Goal: Task Accomplishment & Management: Complete application form

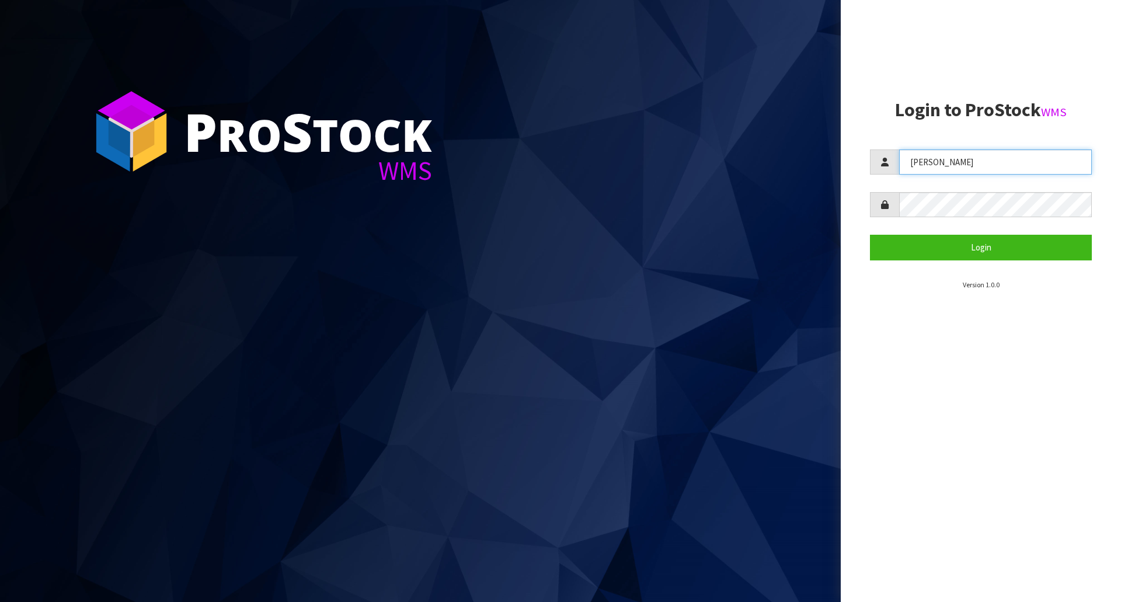
click at [925, 151] on input "[PERSON_NAME]" at bounding box center [996, 162] width 193 height 25
type input "[PERSON_NAME]"
click at [870, 235] on button "Login" at bounding box center [981, 247] width 222 height 25
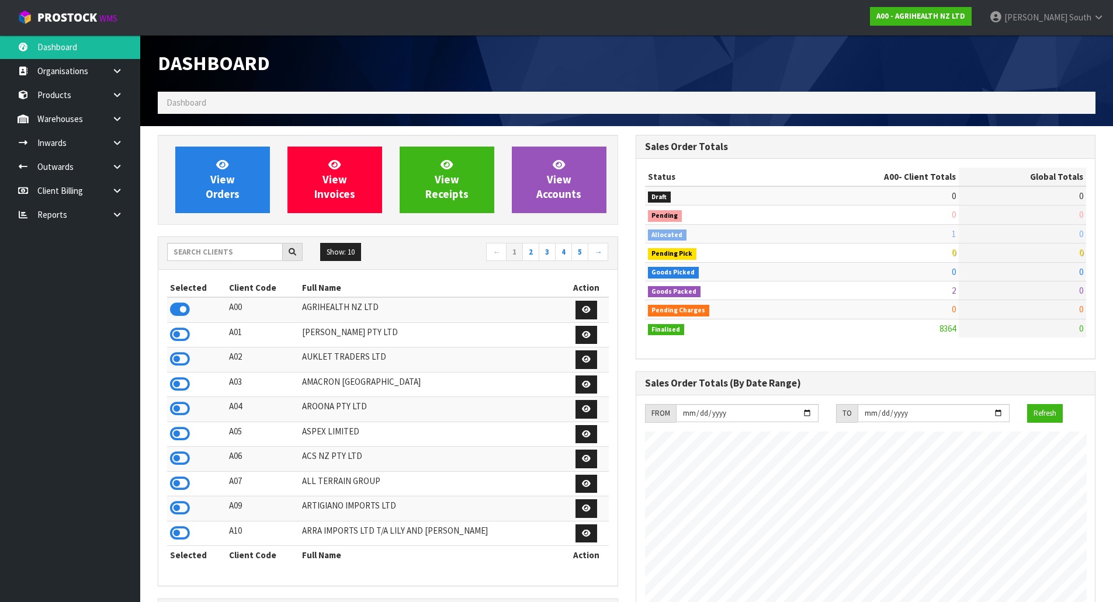
scroll to position [885, 477]
click at [199, 253] on input "text" at bounding box center [225, 252] width 116 height 18
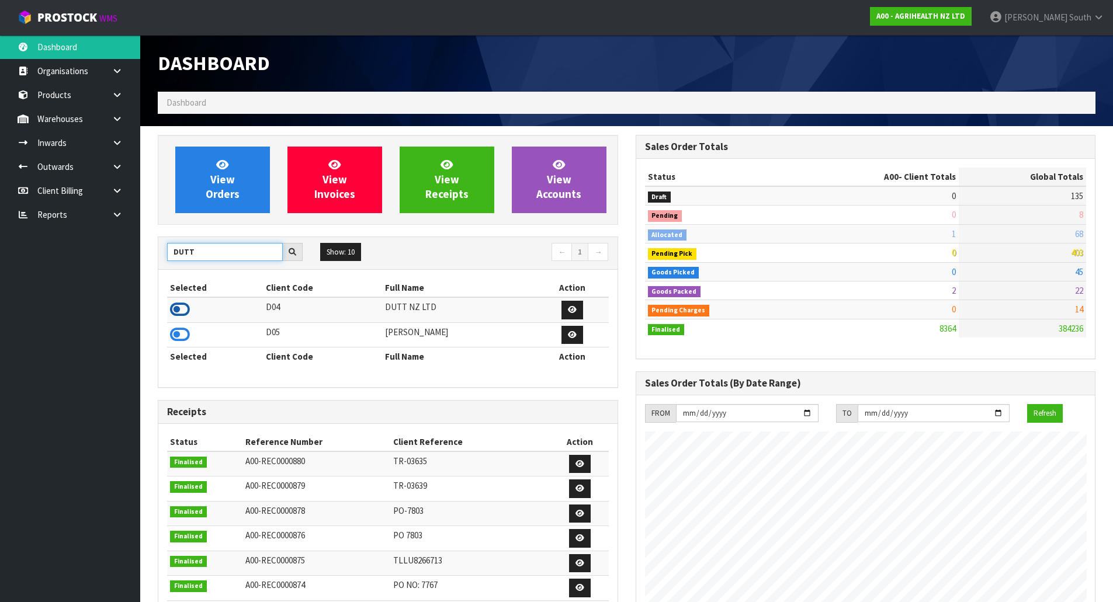
type input "DUTT"
click at [187, 309] on icon at bounding box center [180, 310] width 20 height 18
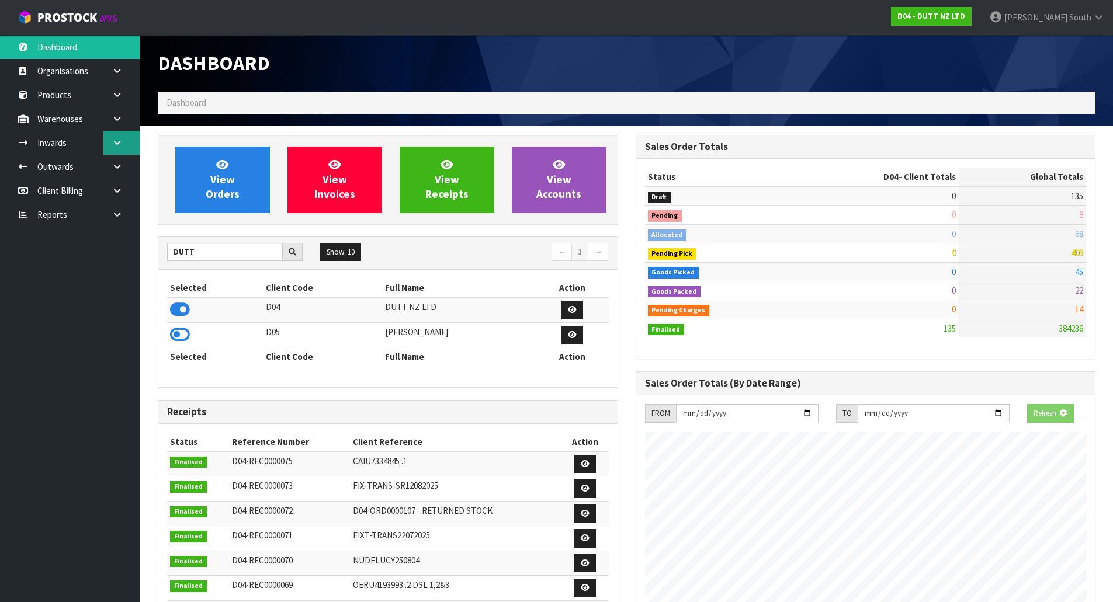
scroll to position [866, 477]
click at [123, 141] on link at bounding box center [121, 143] width 37 height 24
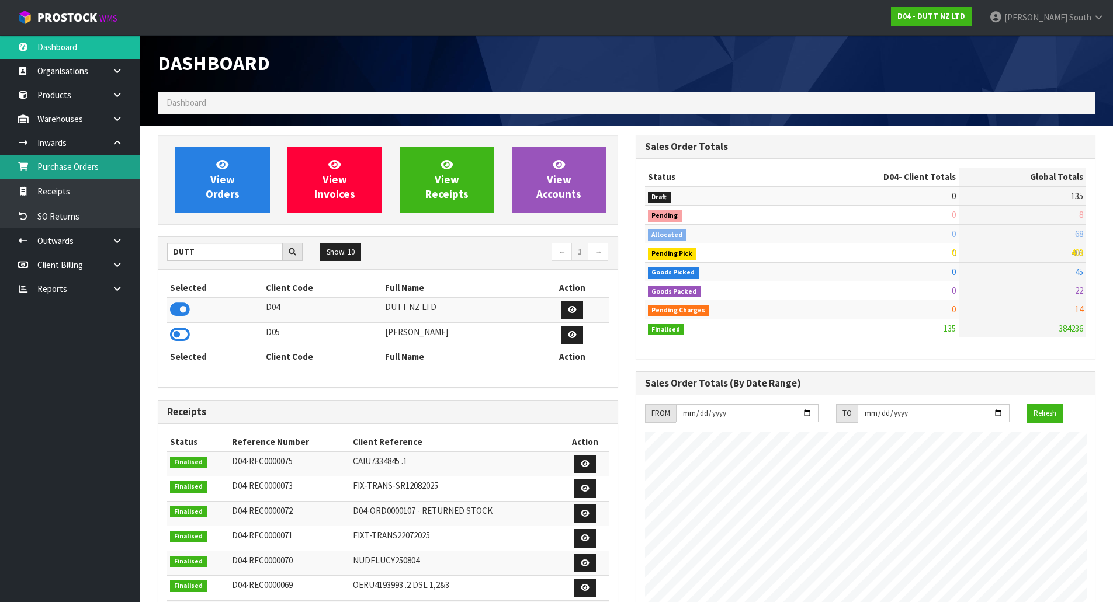
click at [86, 172] on link "Purchase Orders" at bounding box center [70, 167] width 140 height 24
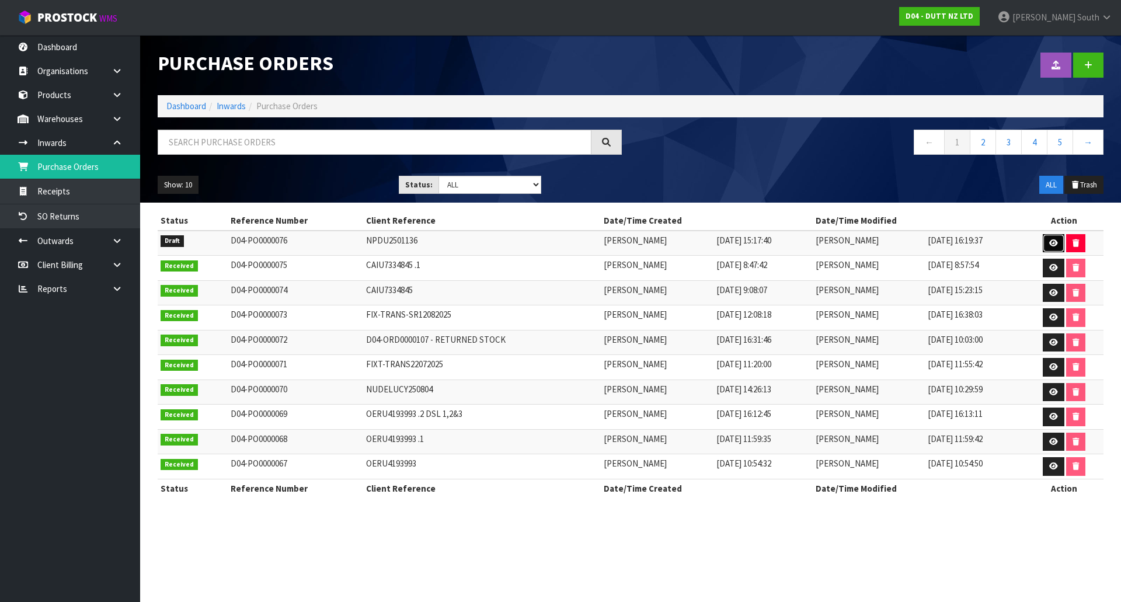
click at [1047, 241] on link at bounding box center [1054, 243] width 22 height 19
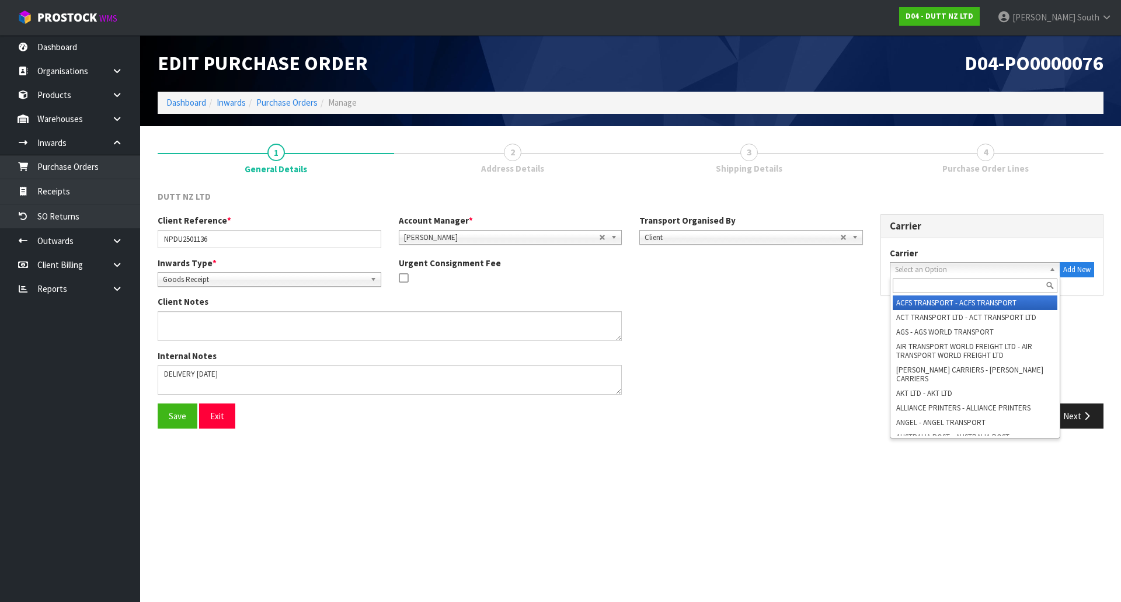
click at [972, 273] on span "Select an Option" at bounding box center [970, 270] width 150 height 14
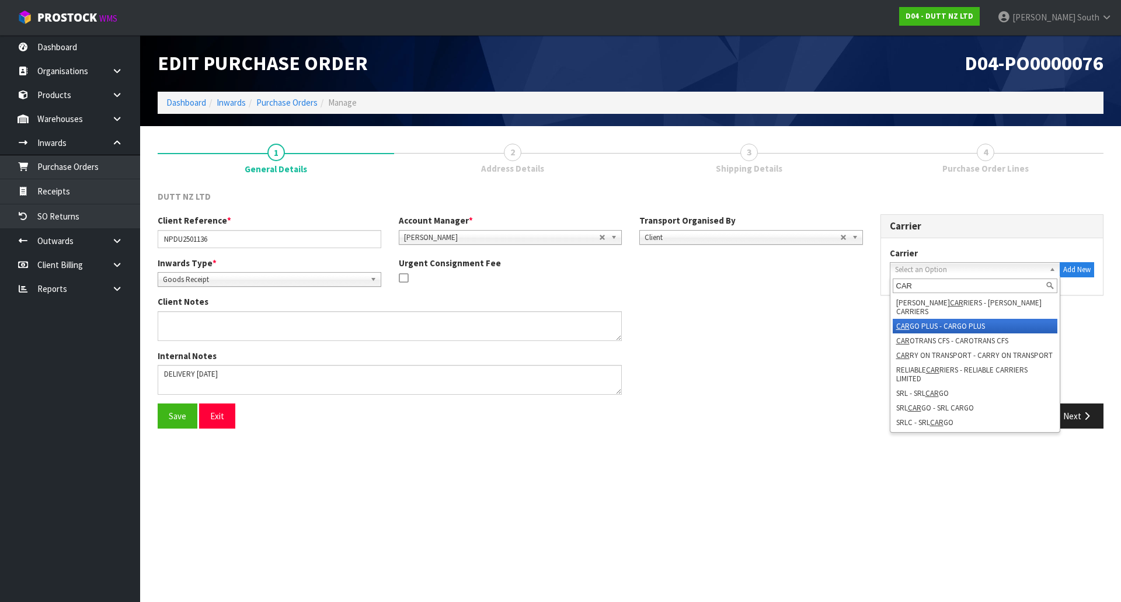
type input "CAR"
click at [969, 319] on li "CAR GO PLUS - CARGO PLUS" at bounding box center [975, 326] width 165 height 15
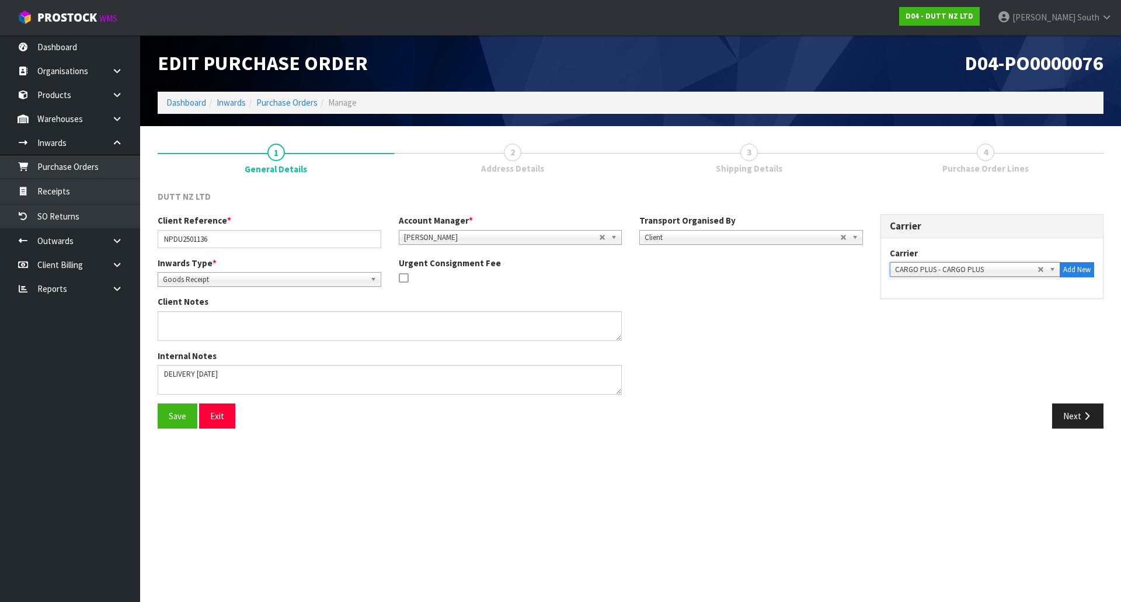
click at [958, 345] on div "Client Reference * NPDU2501136 Account Manager * Zubair Moolla Rod Giles Kirsty…" at bounding box center [631, 308] width 964 height 189
click at [1074, 416] on button "Next" at bounding box center [1078, 416] width 51 height 25
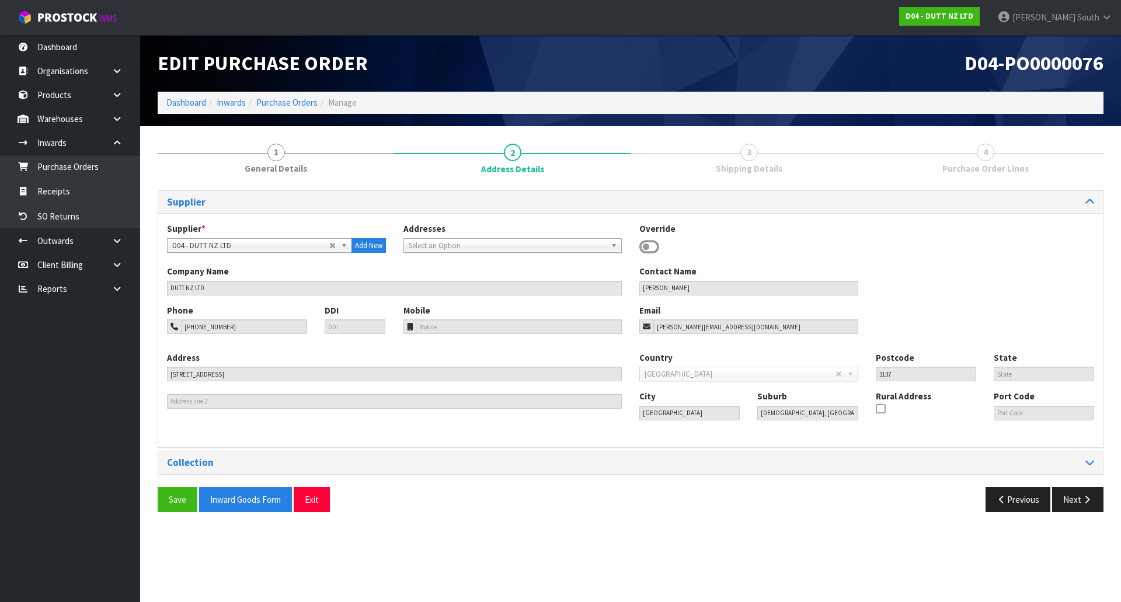
click at [775, 221] on div "Supplier * A00 - AGRIHEALTH NZ LTD A01 - AGAIN FASTER PTY LTD A02 - AUKLET TRAD…" at bounding box center [630, 330] width 945 height 234
click at [1062, 492] on button "Next" at bounding box center [1078, 499] width 51 height 25
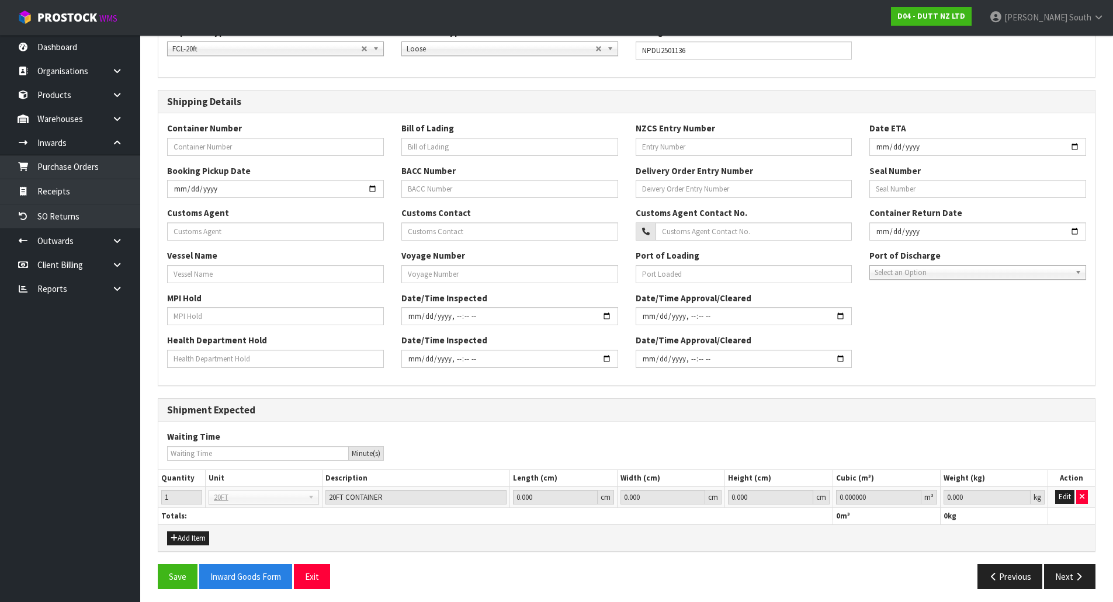
scroll to position [202, 0]
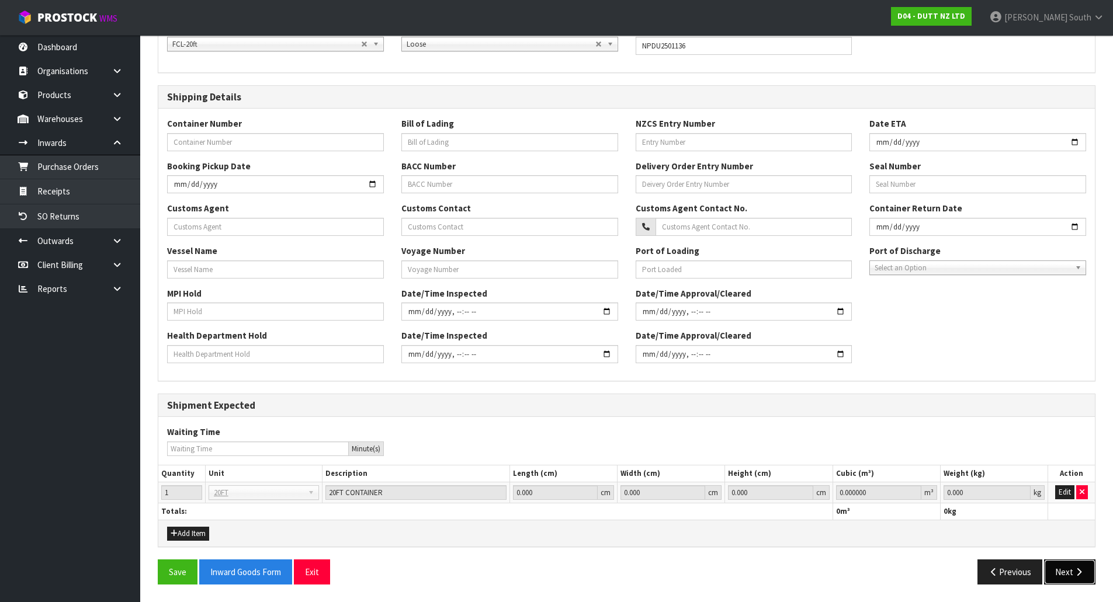
click at [1059, 563] on button "Next" at bounding box center [1069, 572] width 51 height 25
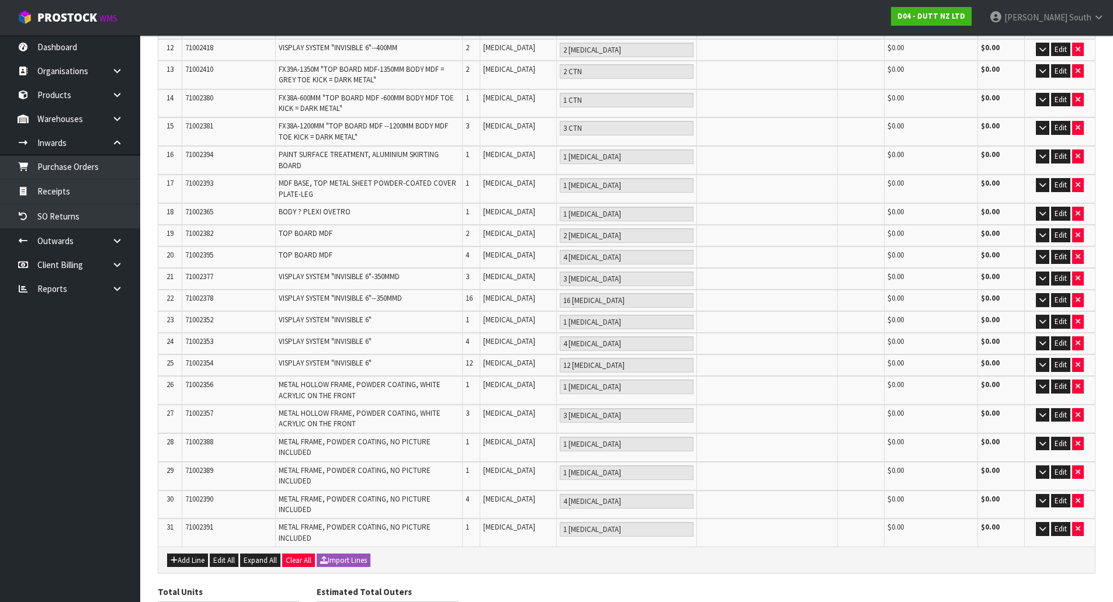
scroll to position [527, 0]
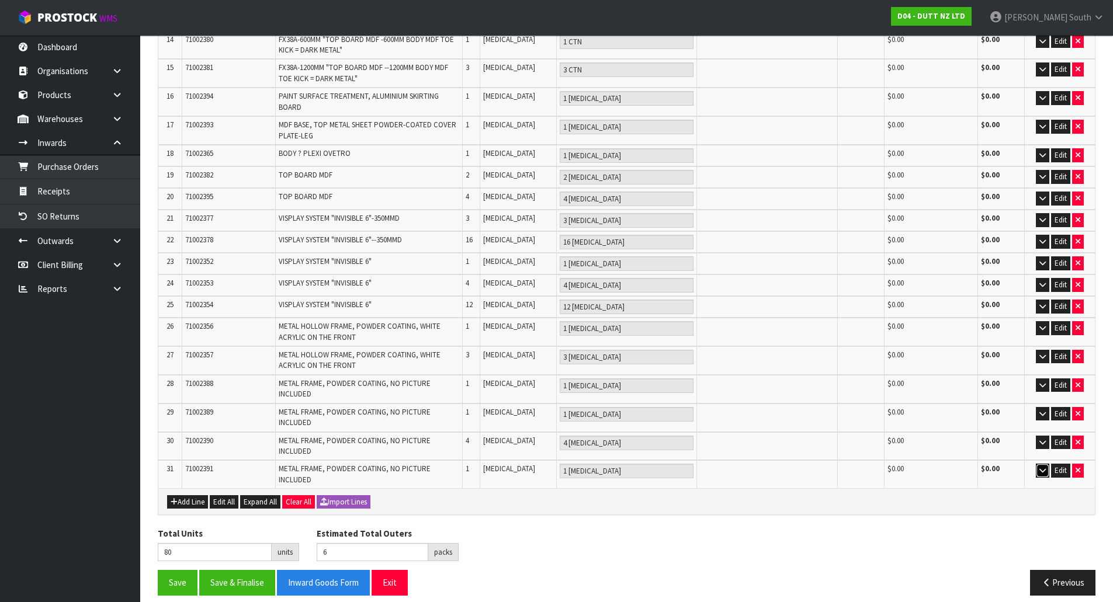
click at [1043, 464] on button "button" at bounding box center [1042, 471] width 13 height 14
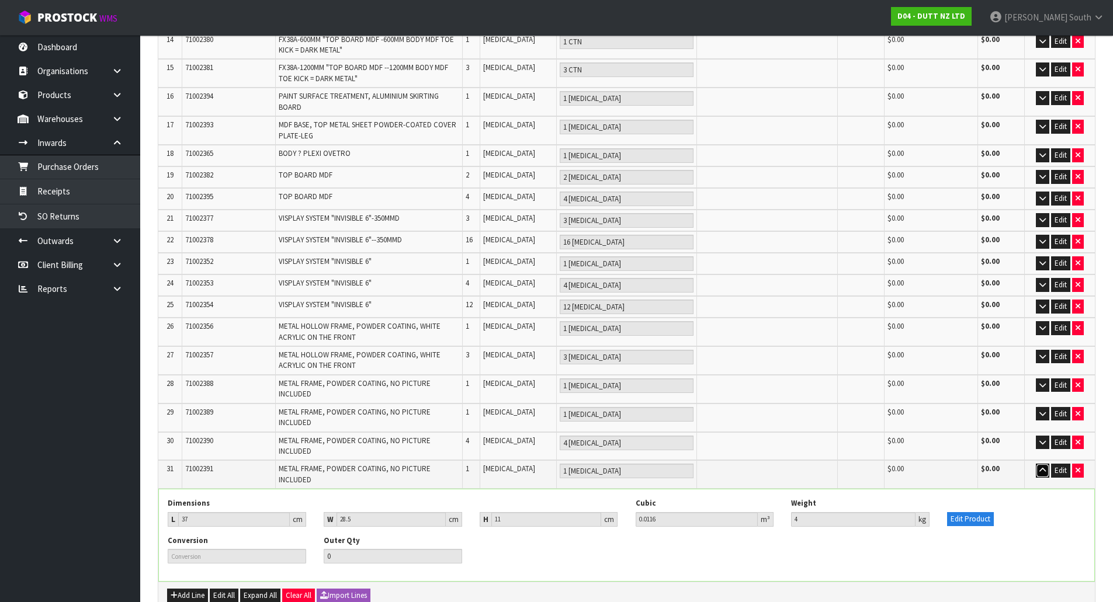
click at [1043, 464] on button "button" at bounding box center [1042, 471] width 13 height 14
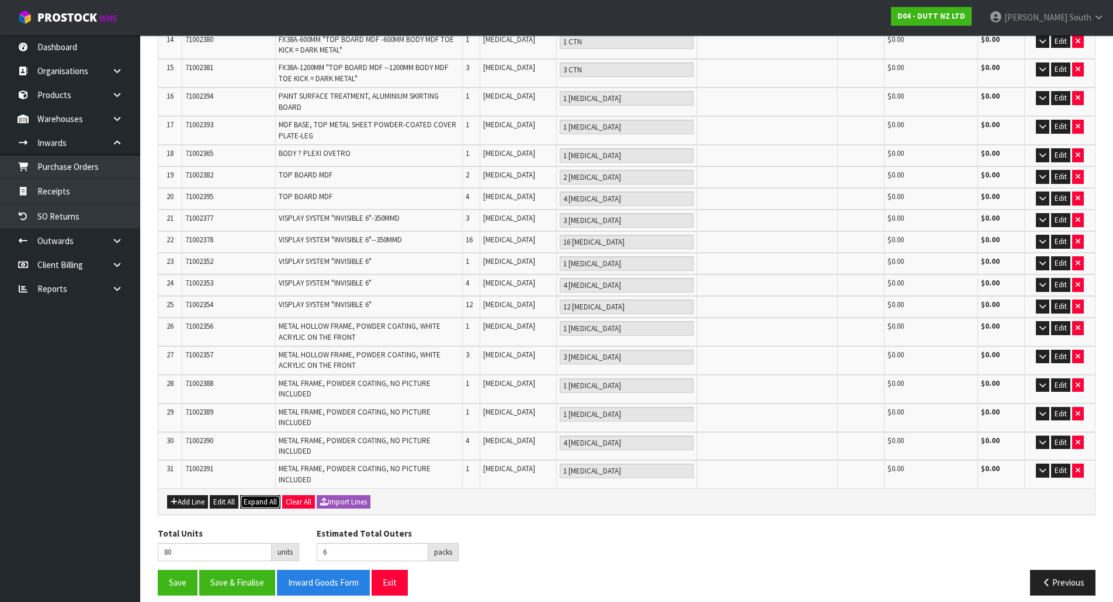
click at [277, 497] on span "Expand All" at bounding box center [260, 502] width 33 height 10
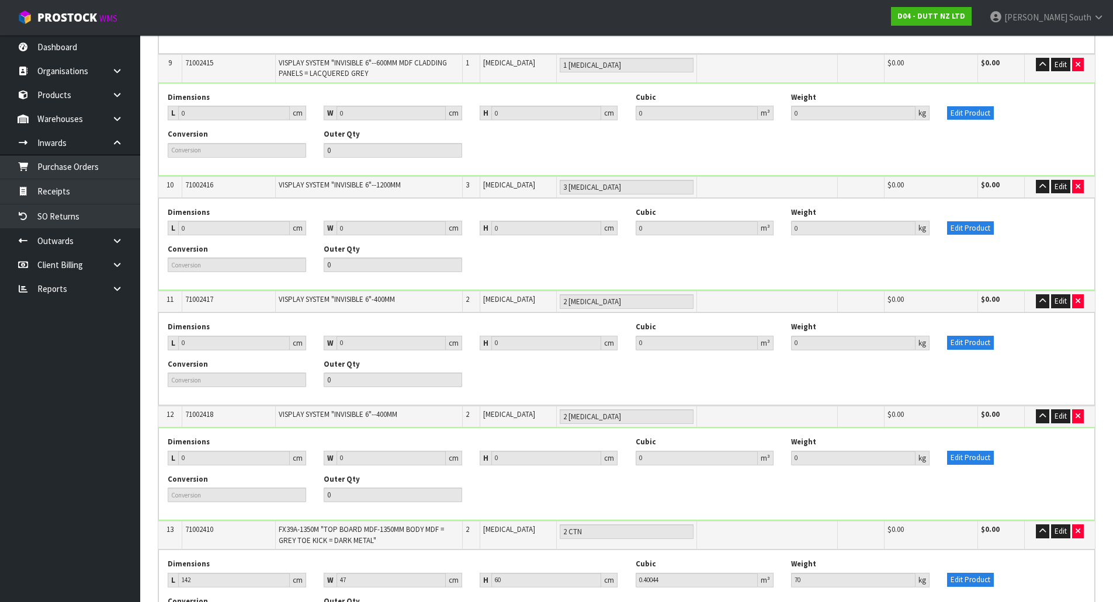
scroll to position [947, 0]
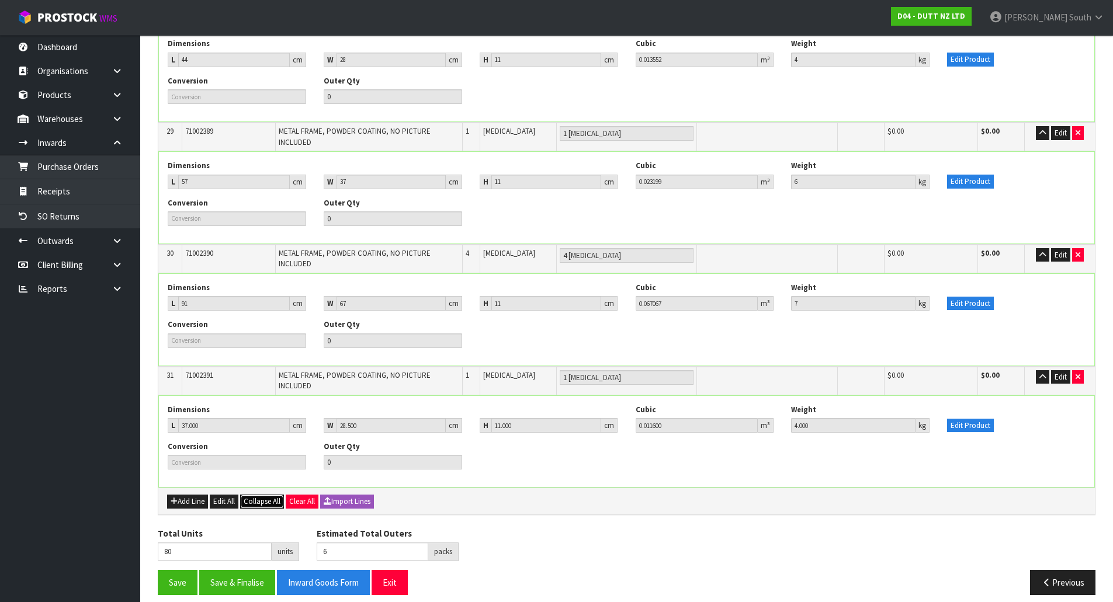
click at [255, 496] on span "Collapse All" at bounding box center [262, 501] width 37 height 10
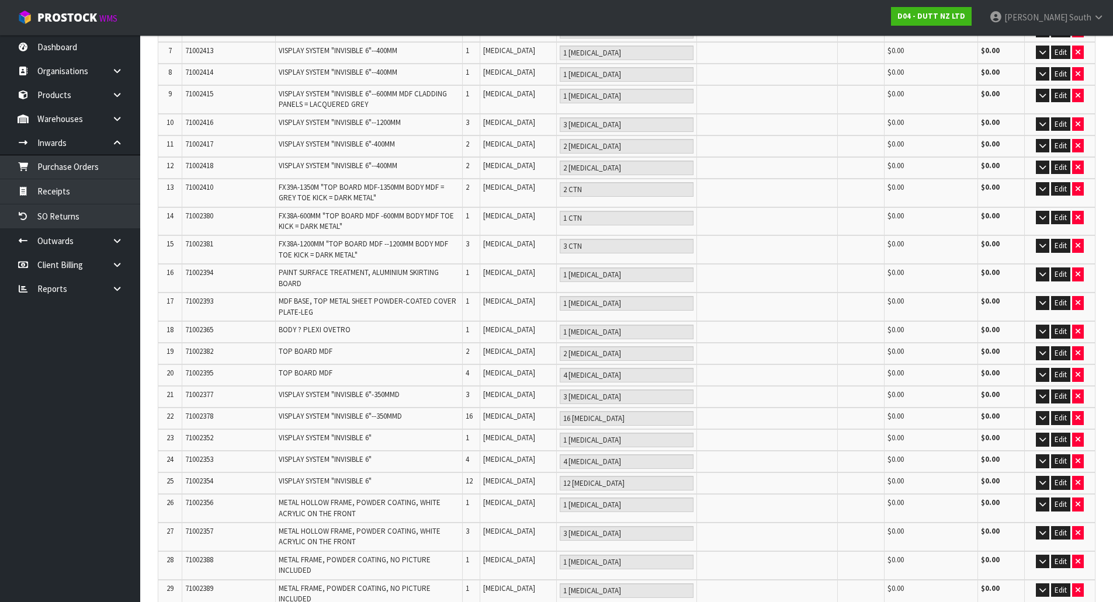
scroll to position [527, 0]
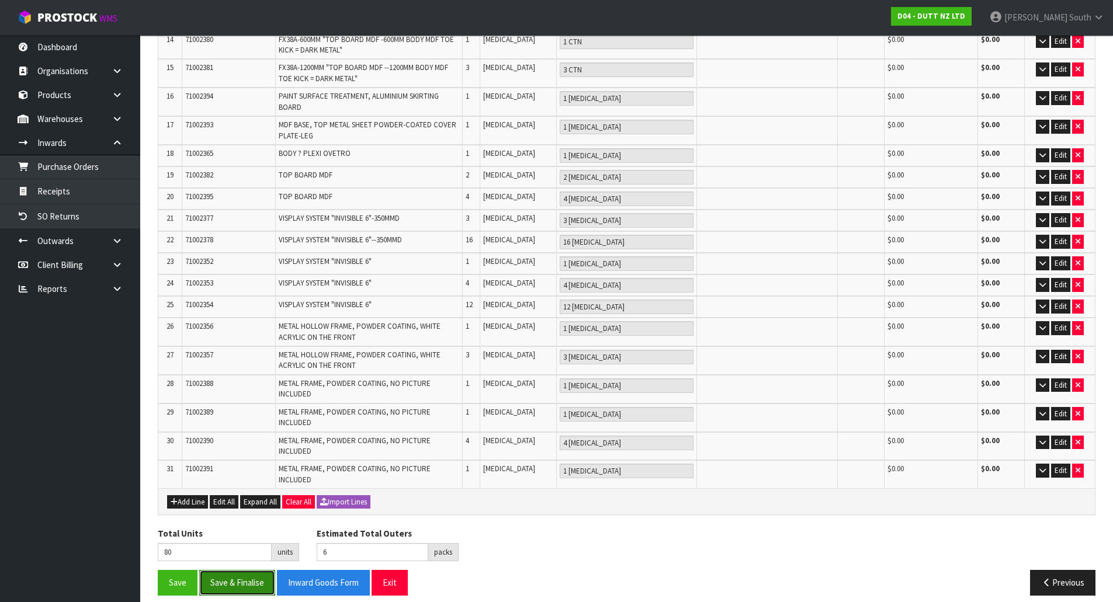
click at [251, 581] on button "Save & Finalise" at bounding box center [237, 582] width 76 height 25
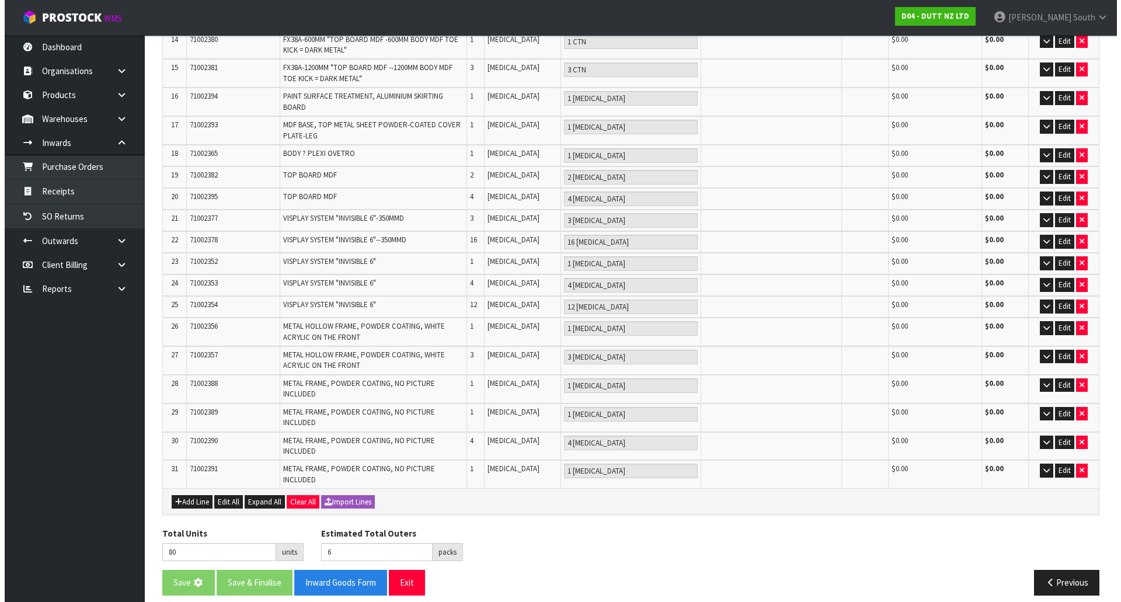
scroll to position [0, 0]
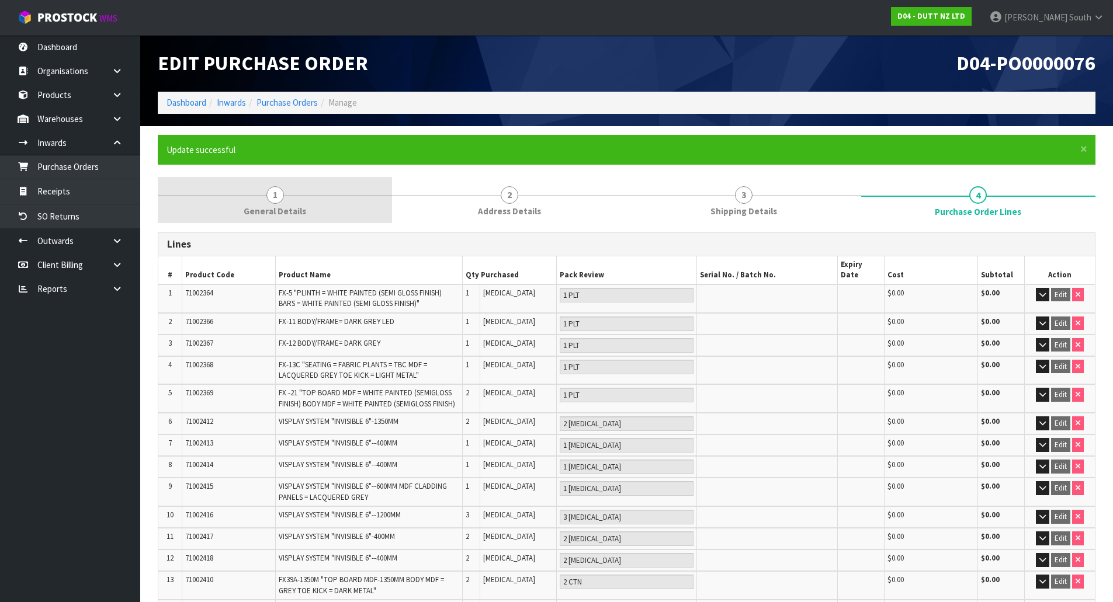
click at [258, 188] on link "1 General Details" at bounding box center [275, 200] width 234 height 46
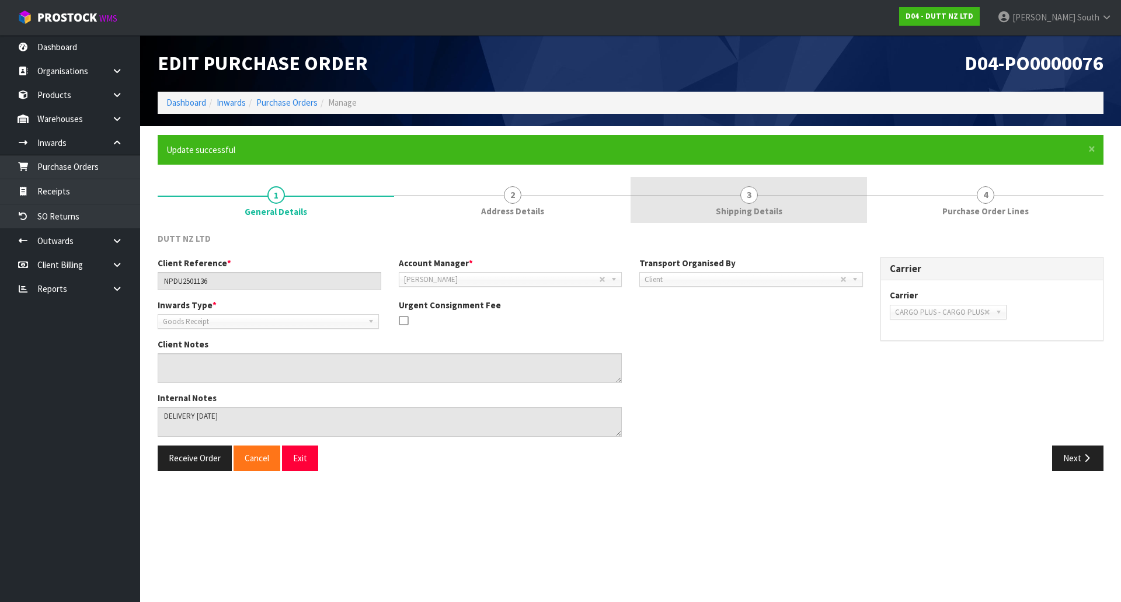
click at [699, 223] on link "3 Shipping Details" at bounding box center [749, 200] width 237 height 46
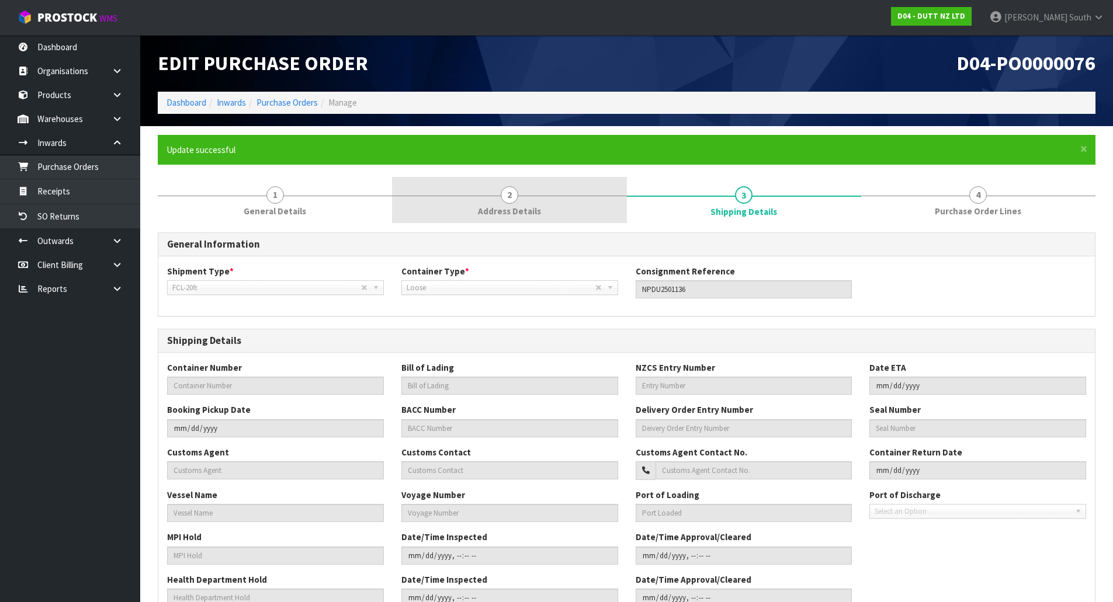
click at [502, 198] on span "2" at bounding box center [510, 195] width 18 height 18
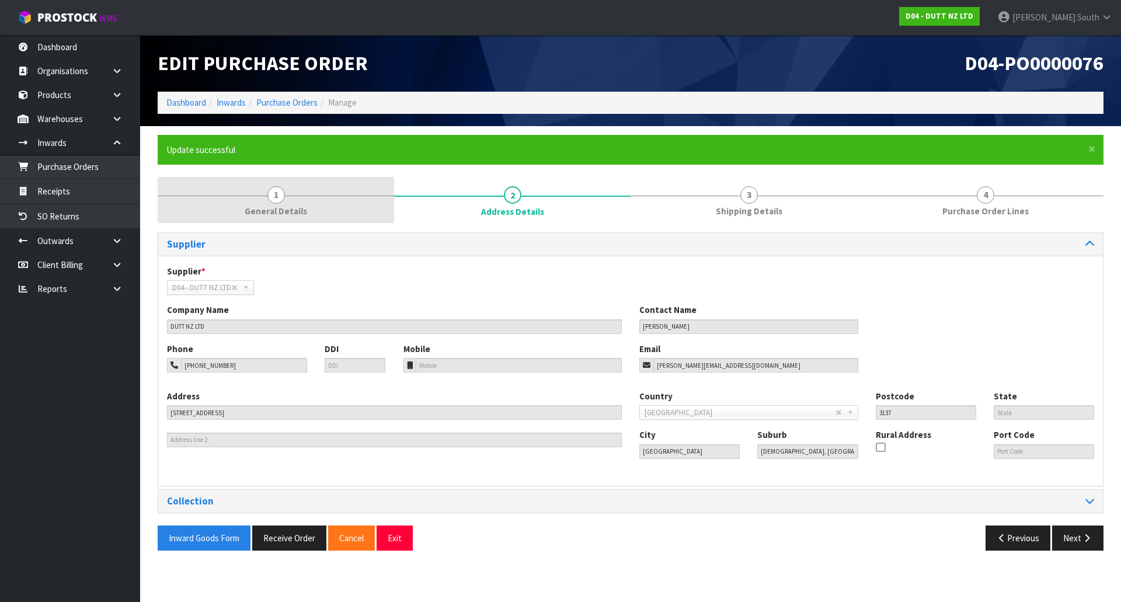
click at [238, 209] on link "1 General Details" at bounding box center [276, 200] width 237 height 46
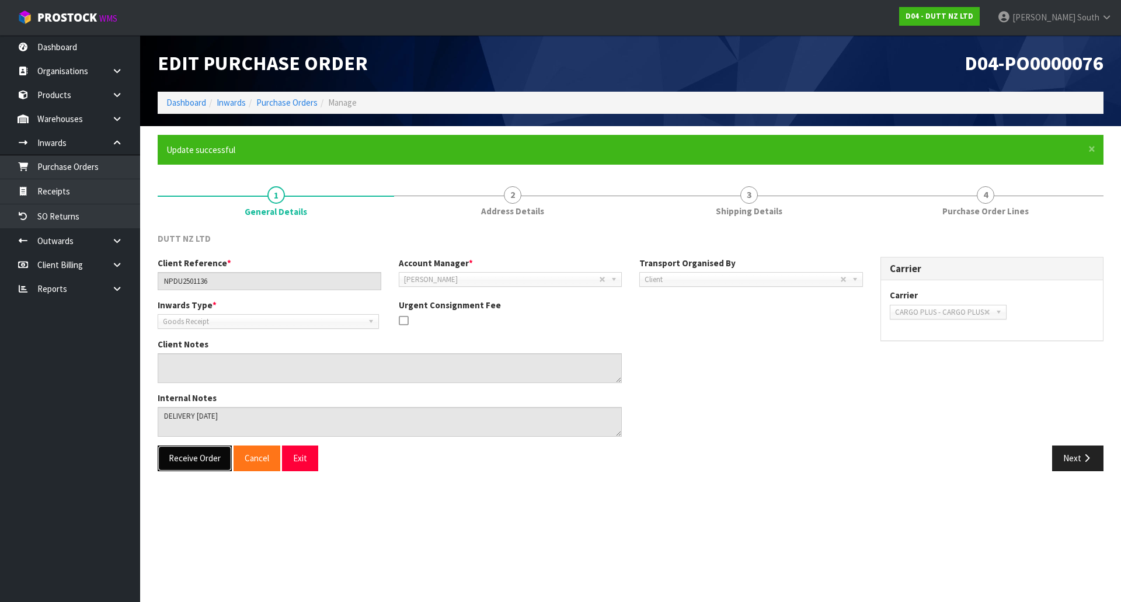
click at [196, 457] on button "Receive Order" at bounding box center [195, 458] width 74 height 25
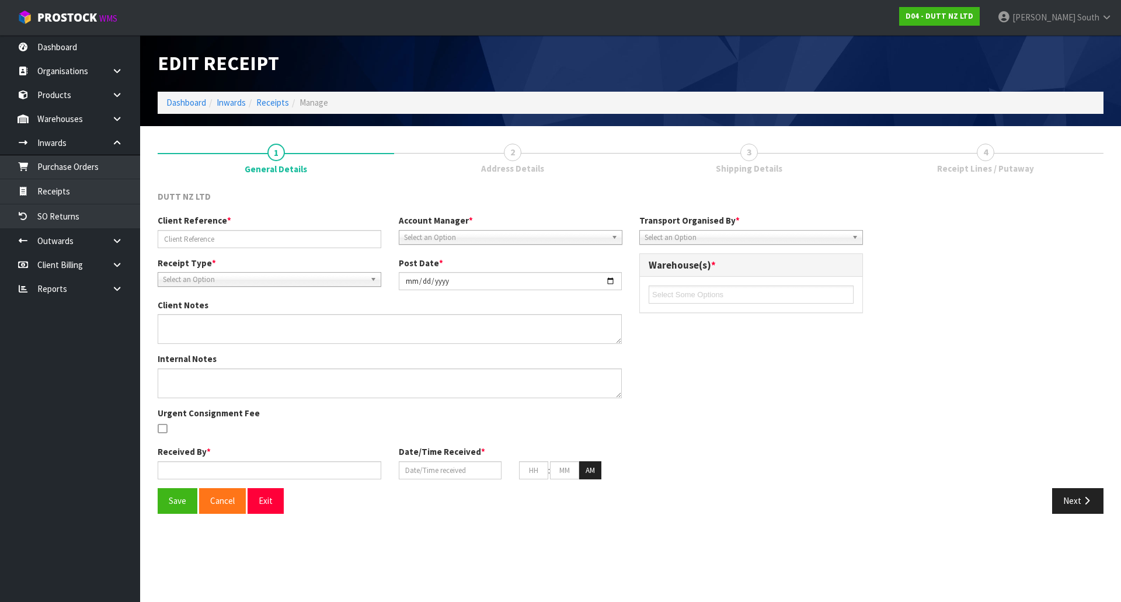
type input "NPDU2501136"
type input "2025-10-06"
type textarea "DELIVERY ON TUESDAY"
type input "Zachary South"
type input "06/10/2025"
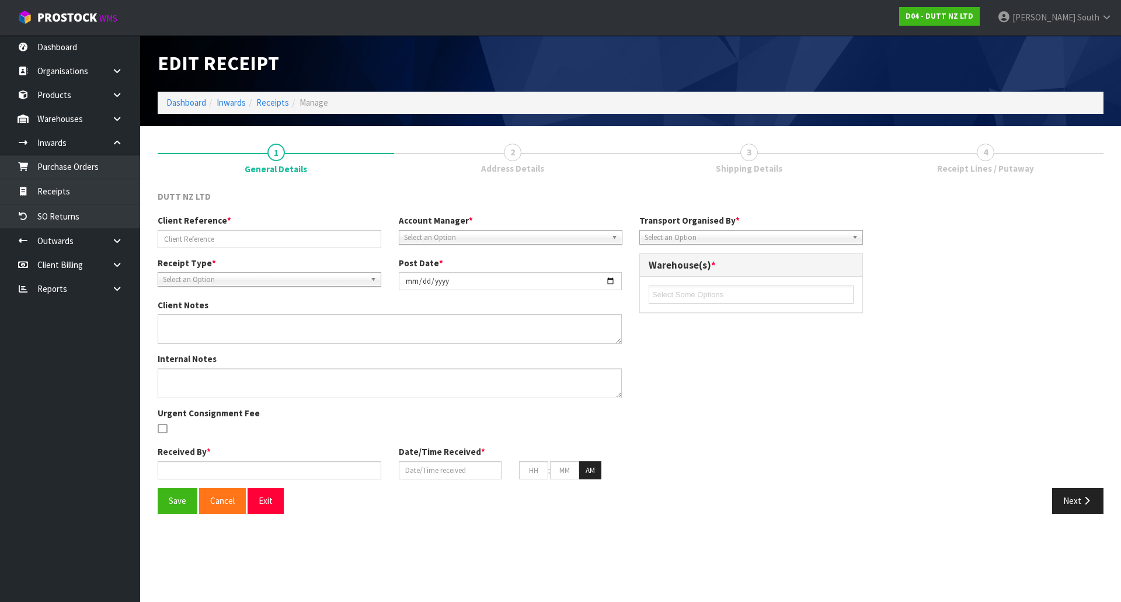
type input "08"
type input "34"
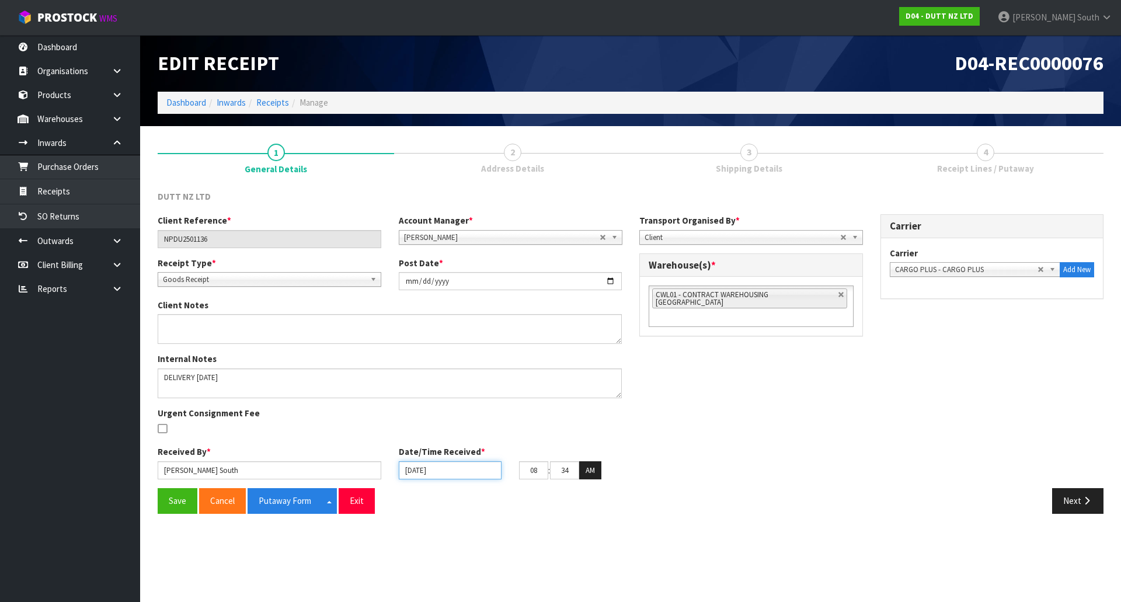
click at [453, 474] on input "06/10/2025" at bounding box center [450, 470] width 103 height 18
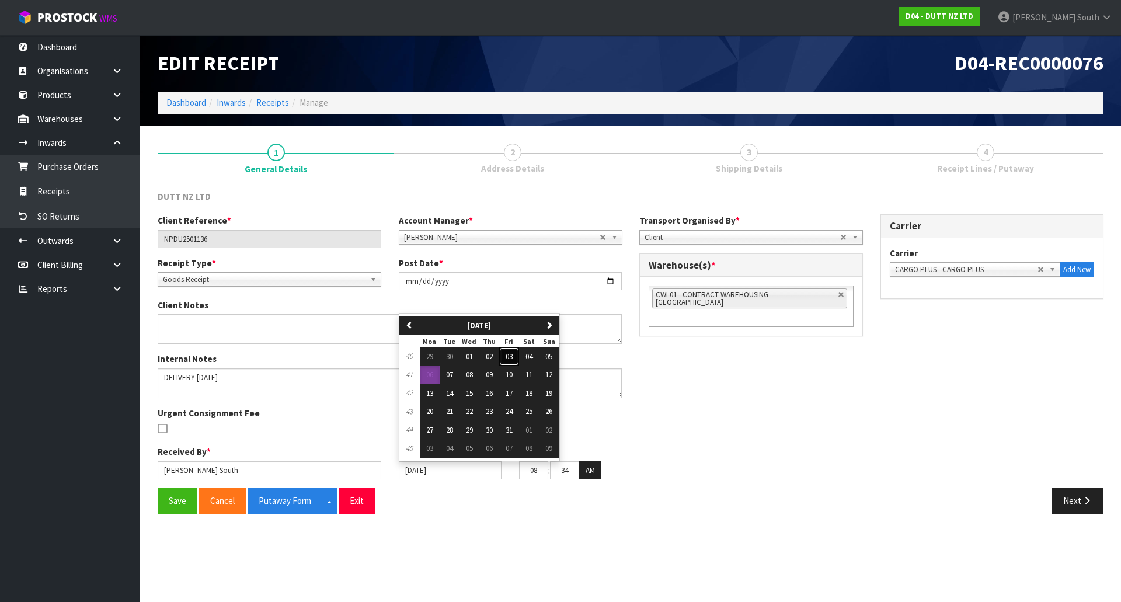
click at [512, 362] on button "03" at bounding box center [509, 357] width 20 height 19
type input "03/10/2025"
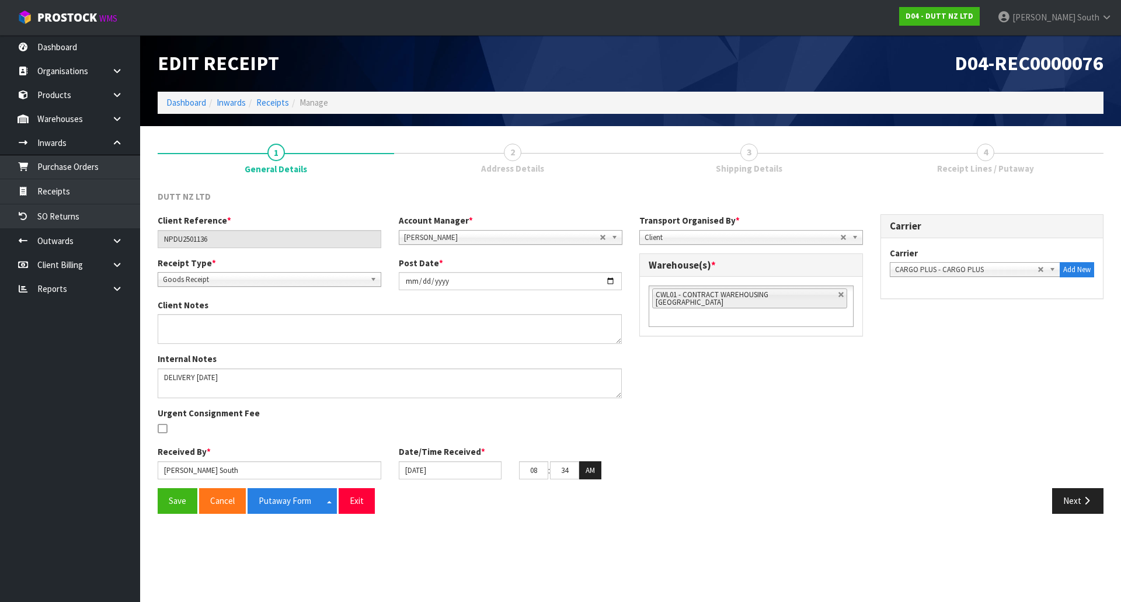
click at [415, 504] on div "Save Cancel Putaway Form Split button! CSV FORMAT Exit" at bounding box center [390, 500] width 482 height 25
drag, startPoint x: 540, startPoint y: 467, endPoint x: 523, endPoint y: 472, distance: 17.0
click at [523, 472] on input "08" at bounding box center [533, 470] width 29 height 18
drag, startPoint x: 521, startPoint y: 501, endPoint x: 543, endPoint y: 522, distance: 30.6
click at [525, 503] on div "Save Cancel Putaway Form Split button! CSV FORMAT Exit" at bounding box center [390, 500] width 482 height 25
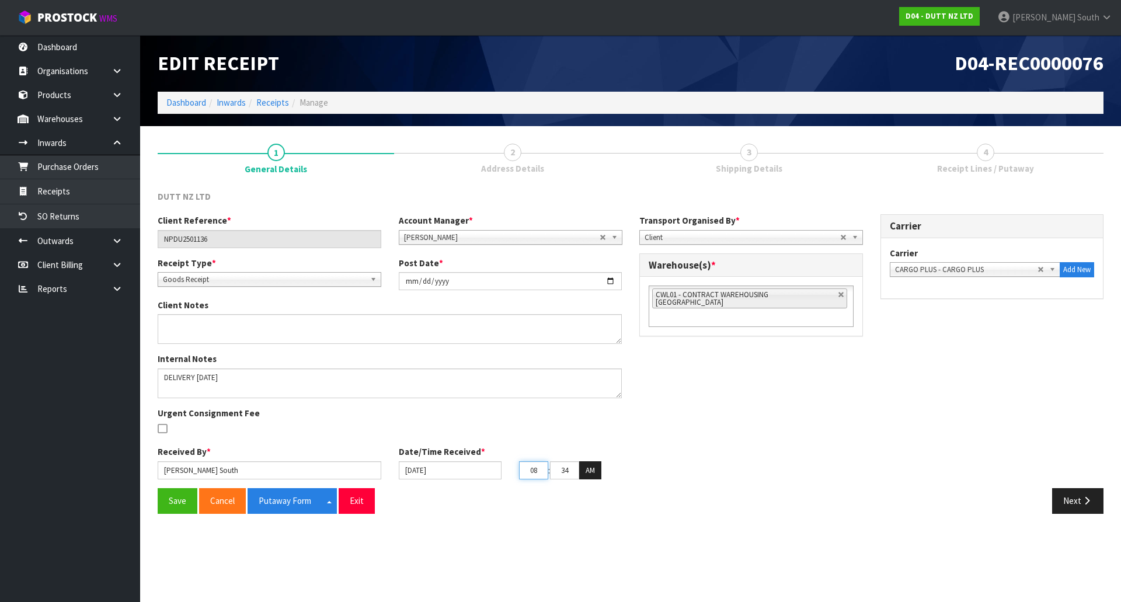
click at [536, 471] on input "08" at bounding box center [533, 470] width 29 height 18
type input "09"
drag, startPoint x: 564, startPoint y: 467, endPoint x: 608, endPoint y: 466, distance: 44.4
click at [608, 466] on div "09 : 34 : 37 AM" at bounding box center [570, 470] width 103 height 19
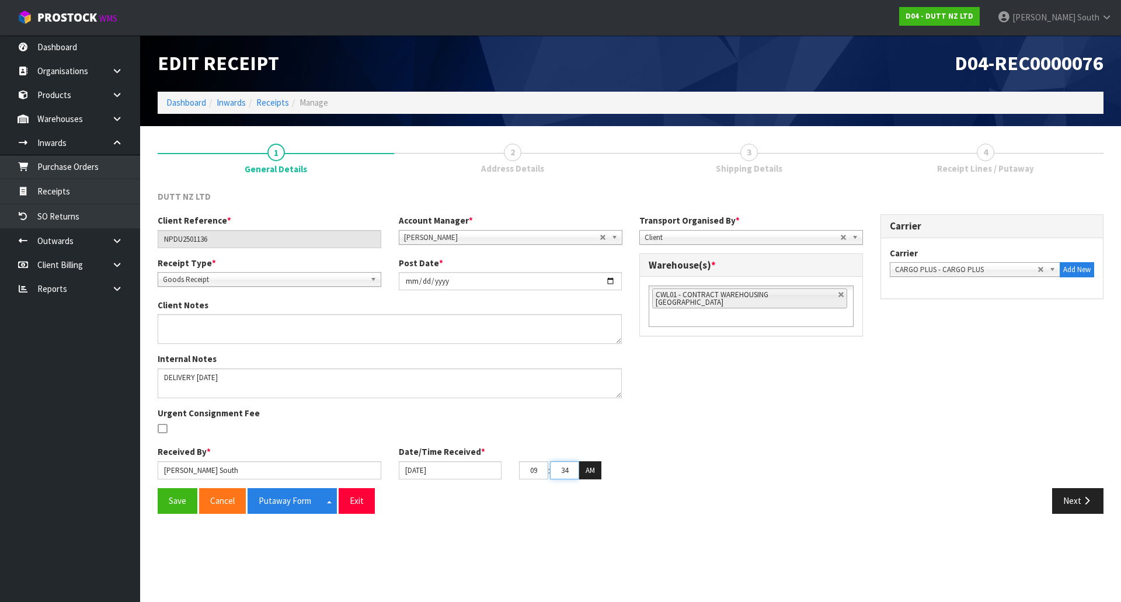
type input "3"
type input "03/10/2025"
type input "00"
click at [608, 466] on div "09 : 00 : 37 AM" at bounding box center [570, 470] width 103 height 19
click at [168, 499] on button "Save" at bounding box center [178, 500] width 40 height 25
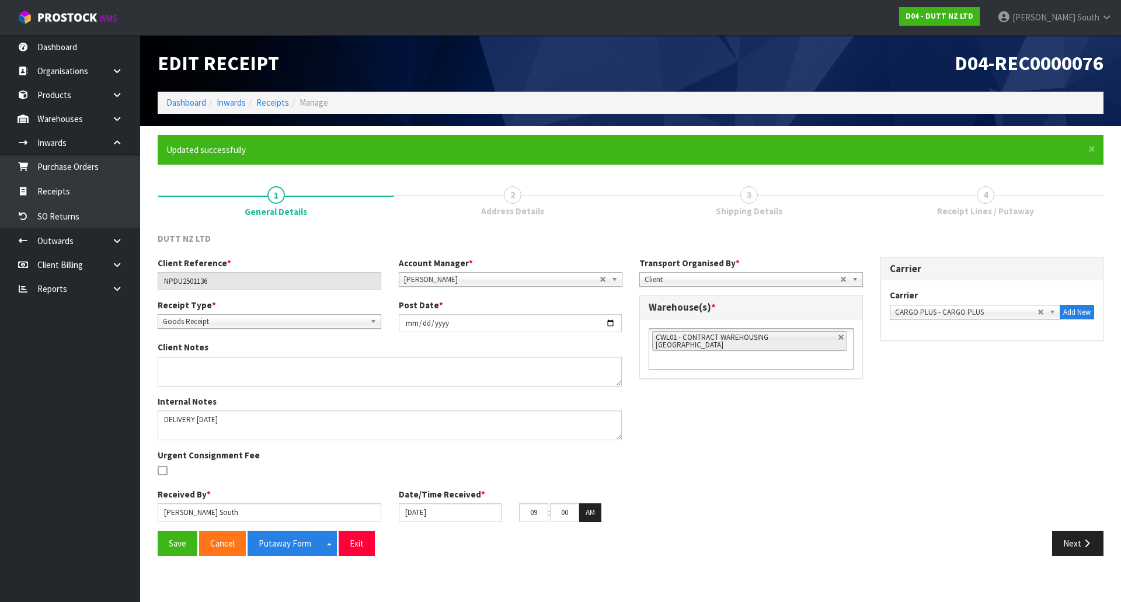
click at [711, 451] on div "Client Reference * NPDU2501136 Account Manager * Zubair Moolla Rod Giles Kirsty…" at bounding box center [631, 394] width 964 height 274
click at [723, 422] on div "Client Reference * NPDU2501136 Account Manager * Zubair Moolla Rod Giles Kirsty…" at bounding box center [631, 394] width 964 height 274
click at [838, 336] on link at bounding box center [841, 337] width 7 height 7
type input "Select Some Options"
click at [814, 336] on ul at bounding box center [751, 337] width 205 height 18
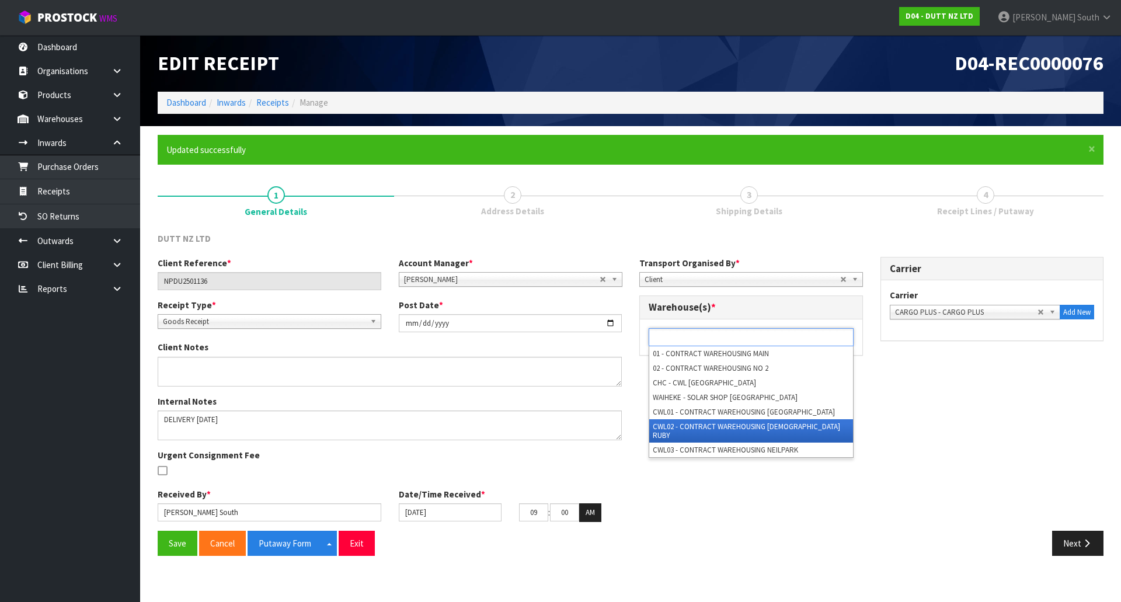
click at [776, 422] on li "CWL02 - CONTRACT WAREHOUSING LADY RUBY" at bounding box center [752, 430] width 204 height 23
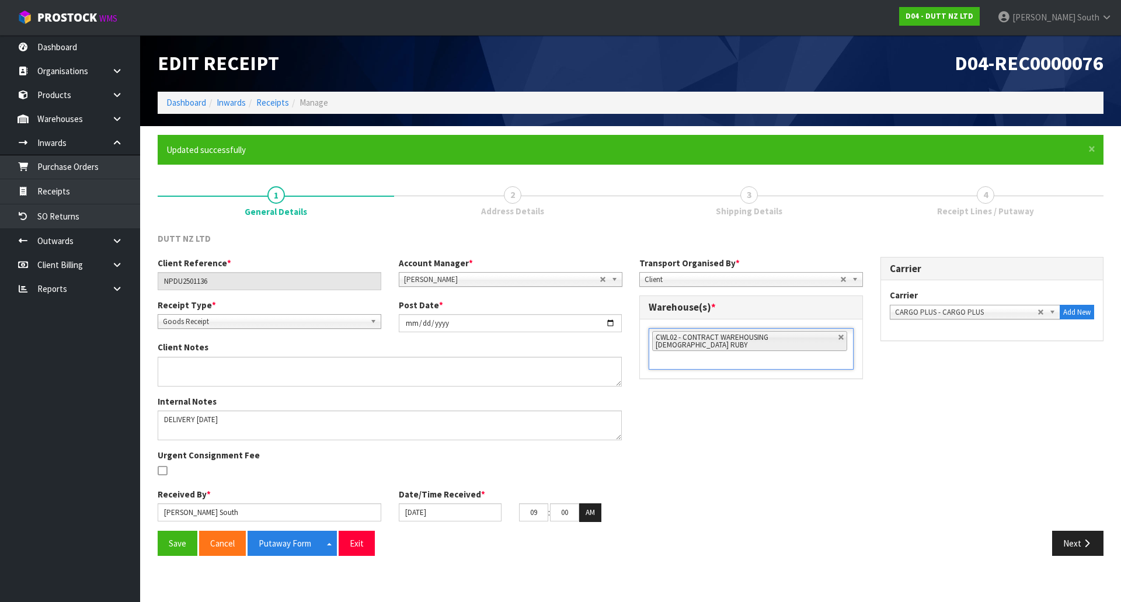
click at [803, 418] on div "Client Reference * NPDU2501136 Account Manager * Zubair Moolla Rod Giles Kirsty…" at bounding box center [631, 394] width 964 height 274
click at [173, 544] on button "Save" at bounding box center [178, 543] width 40 height 25
click at [1091, 148] on span "×" at bounding box center [1092, 149] width 7 height 16
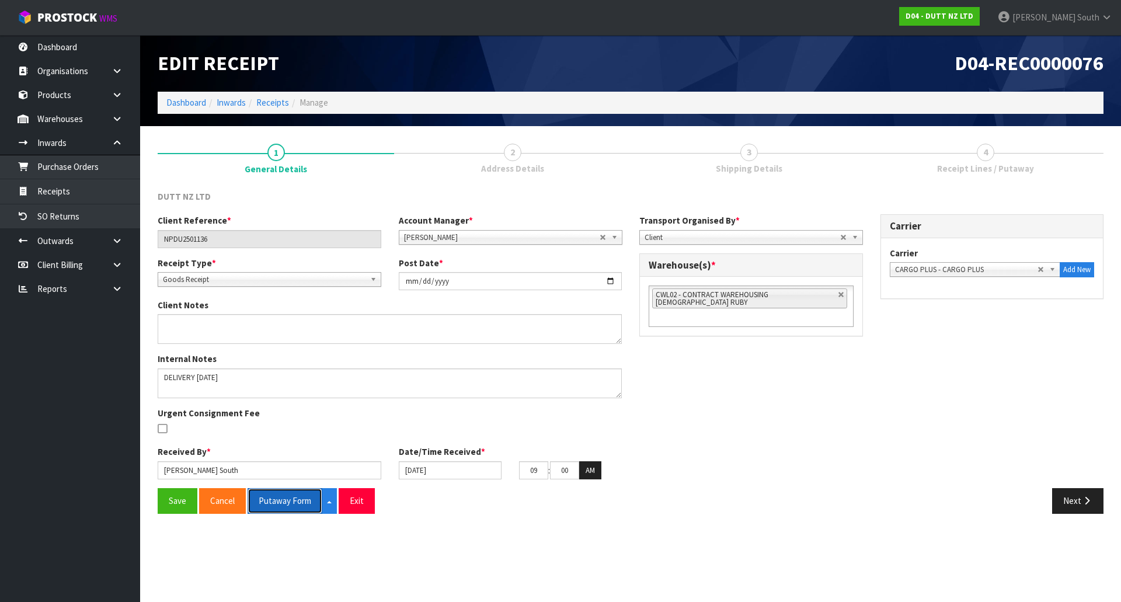
click at [248, 499] on button "Putaway Form" at bounding box center [285, 500] width 75 height 25
click at [758, 432] on div "Client Reference * NPDU2501136 Account Manager * Zubair Moolla Rod Giles Kirsty…" at bounding box center [631, 351] width 964 height 274
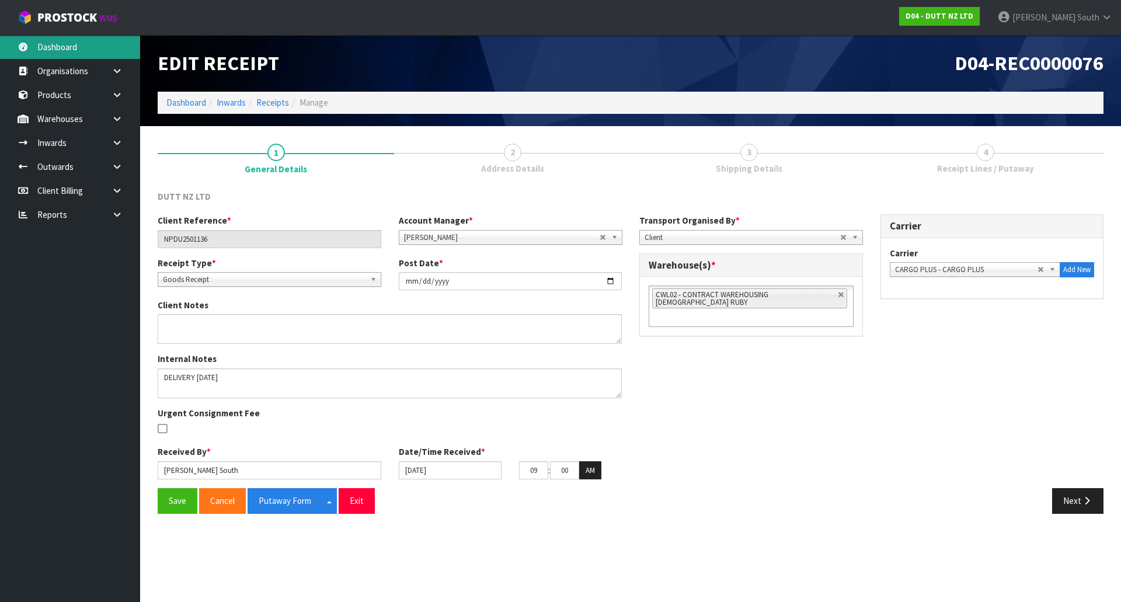
click at [40, 51] on link "Dashboard" at bounding box center [70, 47] width 140 height 24
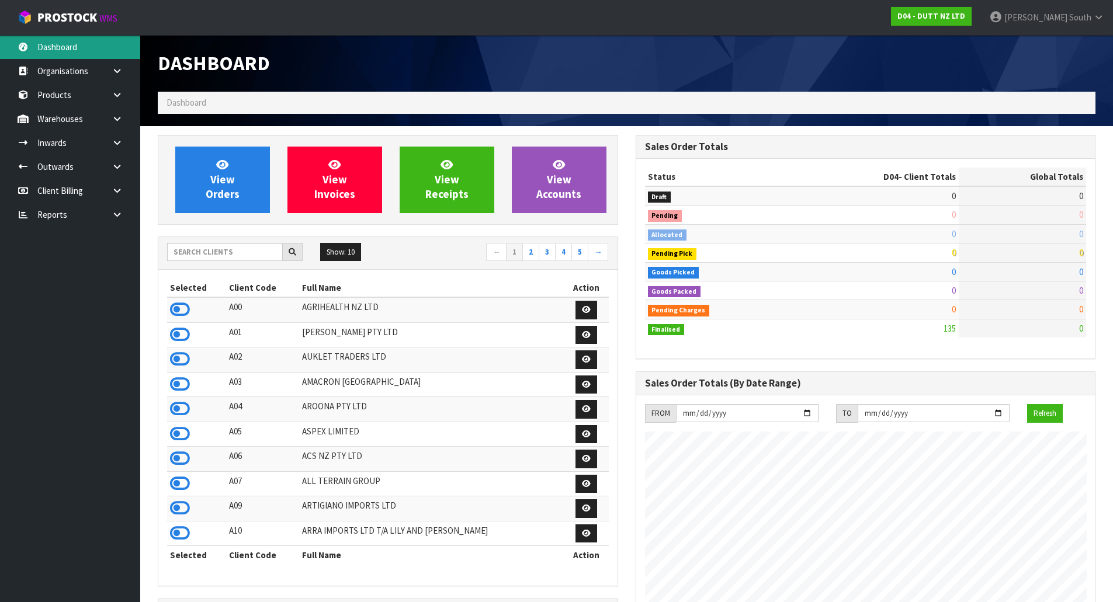
scroll to position [866, 477]
click at [204, 254] on input "text" at bounding box center [225, 252] width 116 height 18
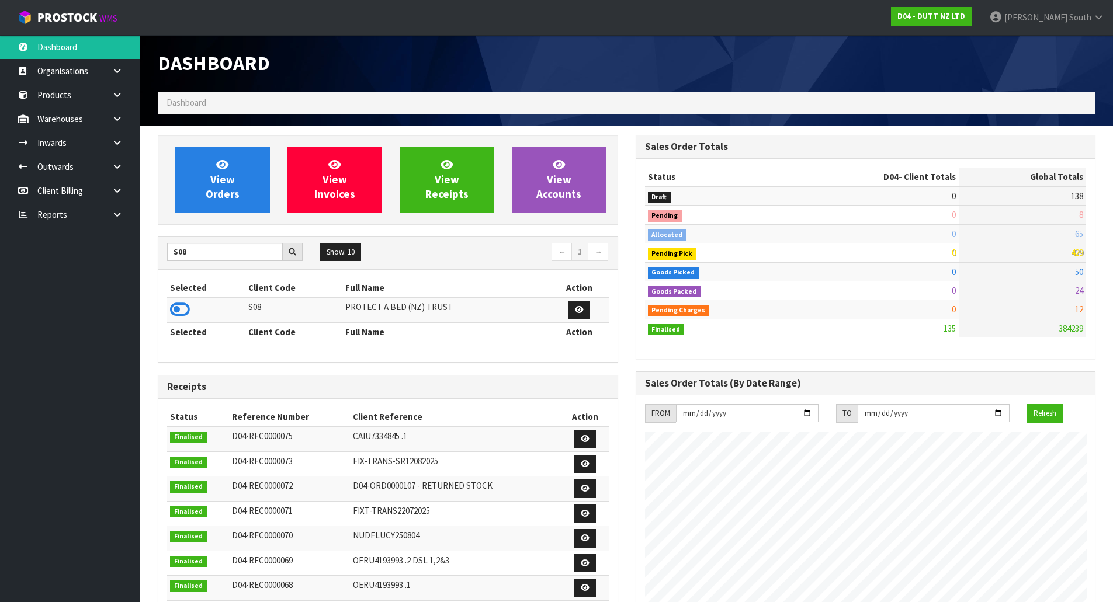
drag, startPoint x: 186, startPoint y: 305, endPoint x: 187, endPoint y: 291, distance: 13.5
click at [186, 305] on icon at bounding box center [180, 310] width 20 height 18
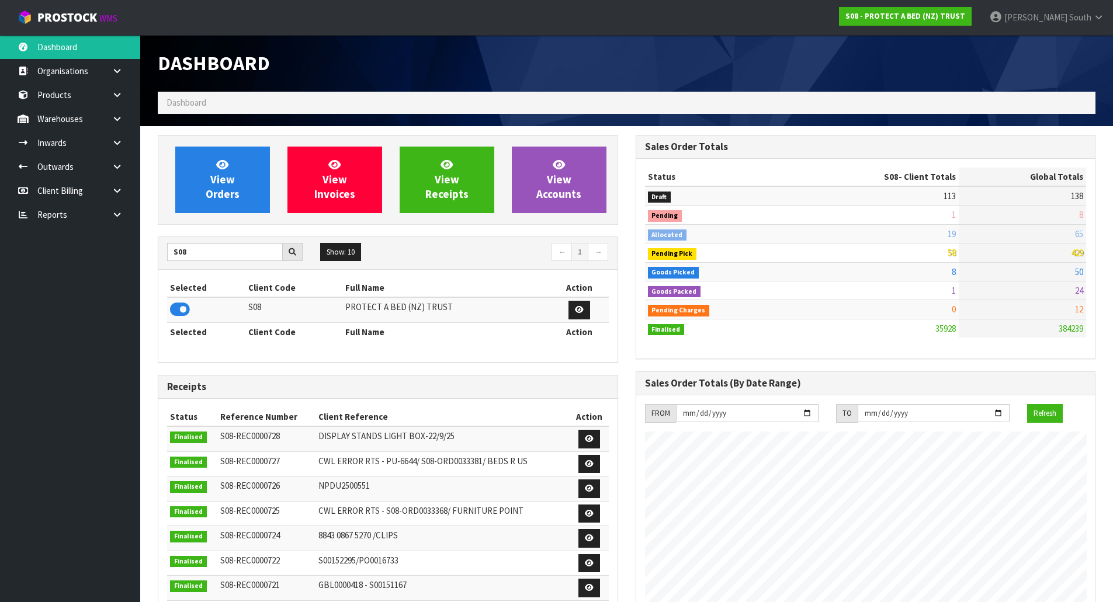
scroll to position [885, 477]
drag, startPoint x: 191, startPoint y: 256, endPoint x: 155, endPoint y: 245, distance: 37.1
click at [157, 248] on div "View Orders View Invoices View Receipts View Accounts S08 Show: 10 5 10 25 50 ←…" at bounding box center [388, 474] width 478 height 678
click at [175, 308] on icon at bounding box center [180, 310] width 20 height 18
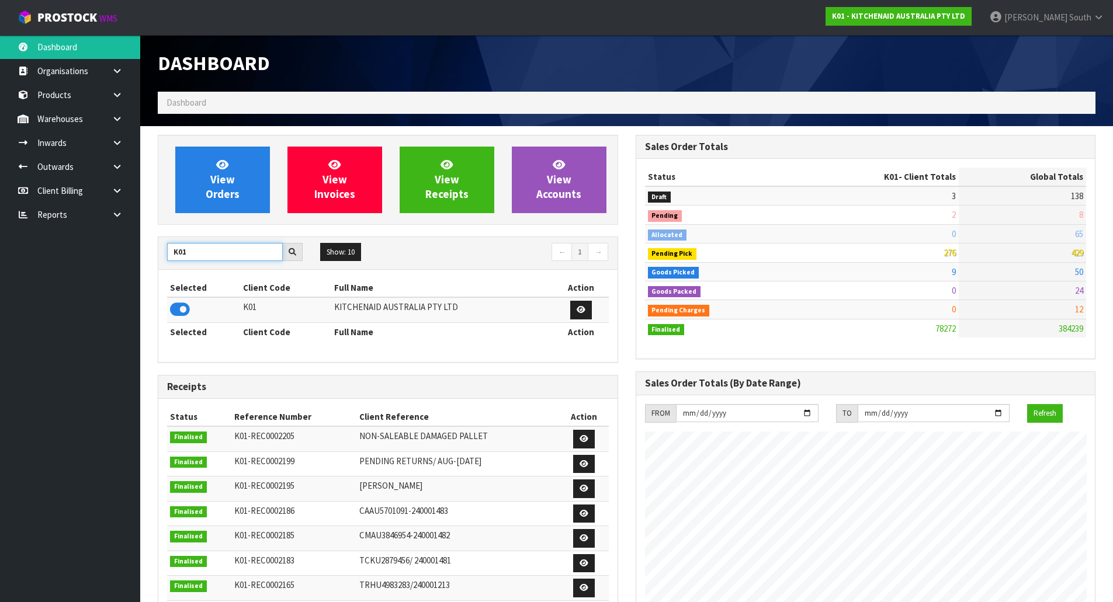
drag, startPoint x: 199, startPoint y: 259, endPoint x: 152, endPoint y: 260, distance: 46.7
click at [156, 262] on div "View Orders View Invoices View Receipts View Accounts K01 Show: 10 5 10 25 50 ←…" at bounding box center [388, 477] width 478 height 684
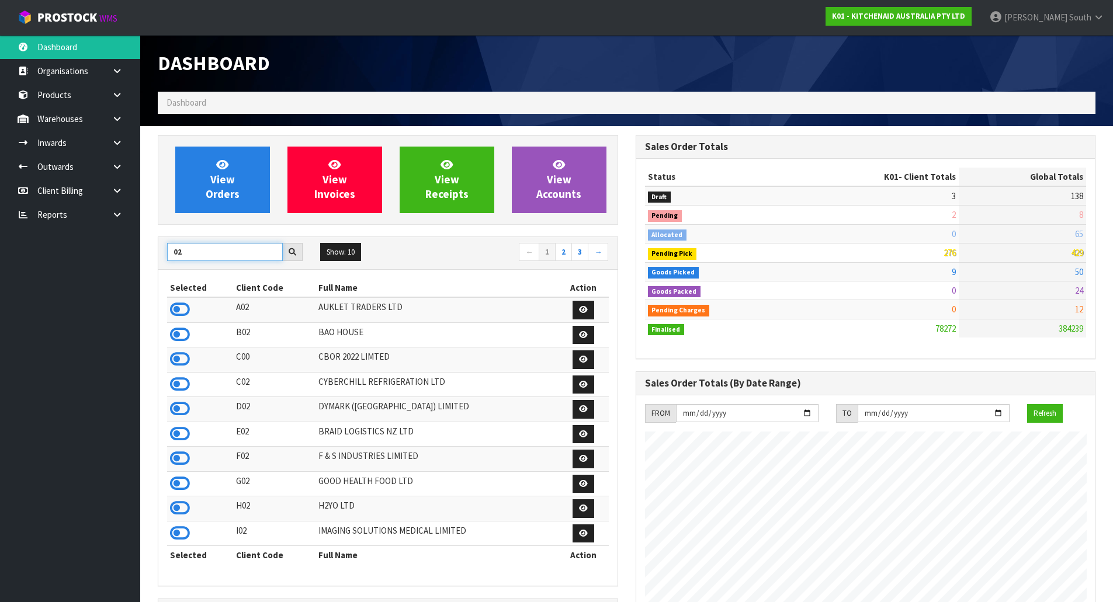
type input "0"
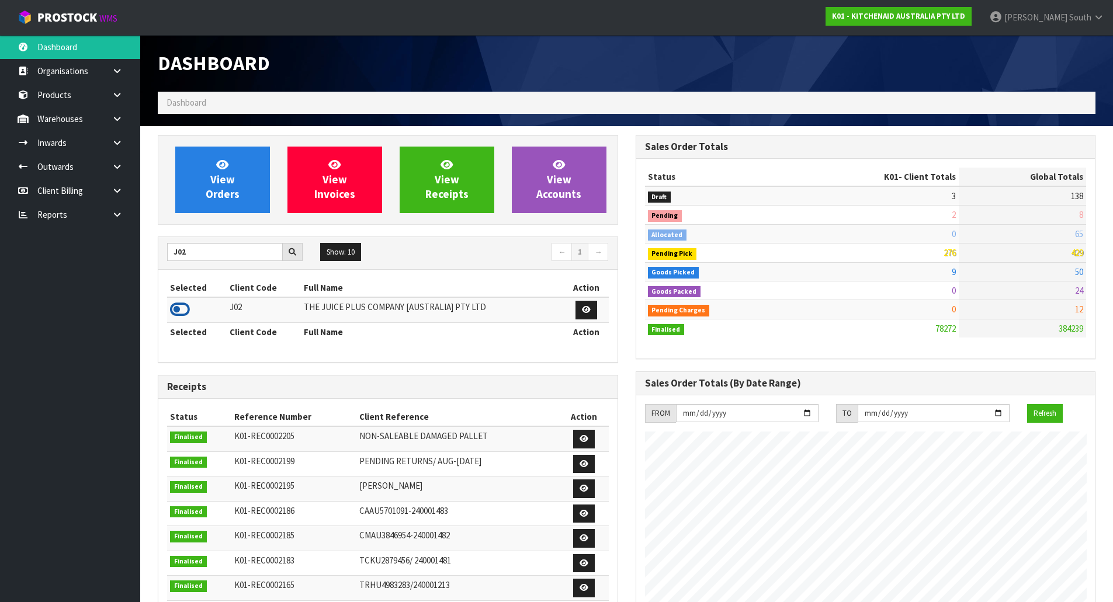
click at [186, 312] on icon at bounding box center [180, 310] width 20 height 18
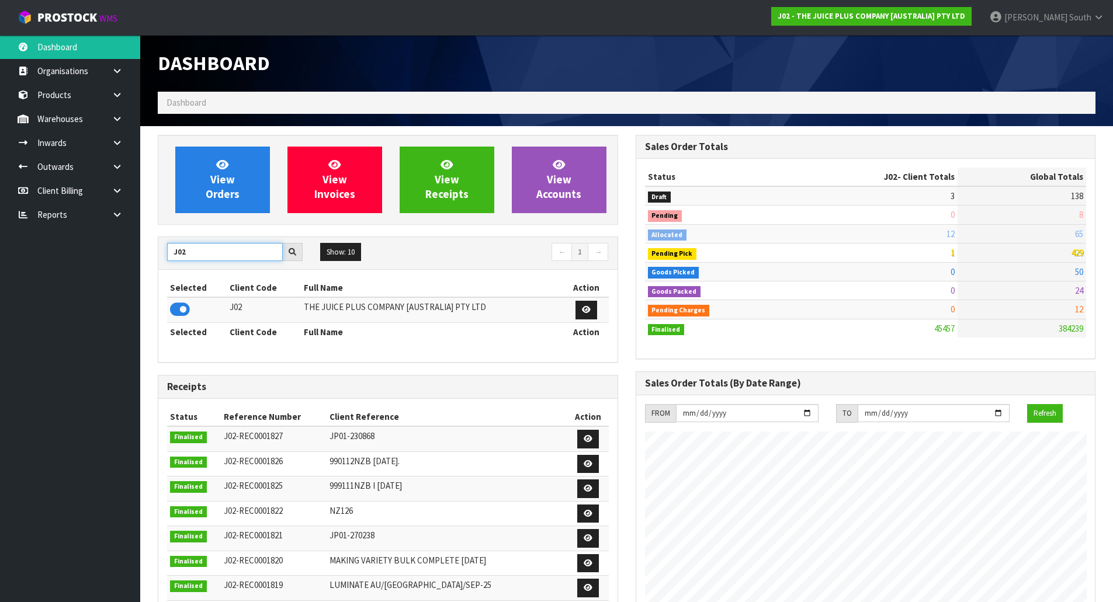
drag, startPoint x: 195, startPoint y: 249, endPoint x: 122, endPoint y: 248, distance: 73.0
click at [122, 248] on body "Toggle navigation ProStock WMS J02 - THE JUICE PLUS COMPANY [AUSTRALIA] PTY LTD…" at bounding box center [556, 301] width 1113 height 602
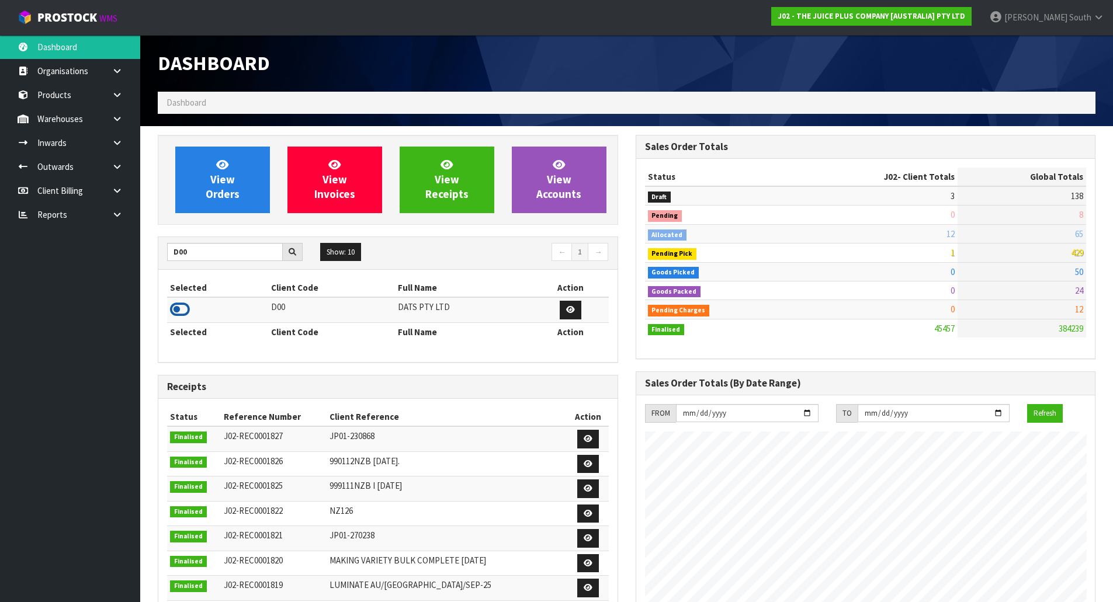
click at [184, 310] on icon at bounding box center [180, 310] width 20 height 18
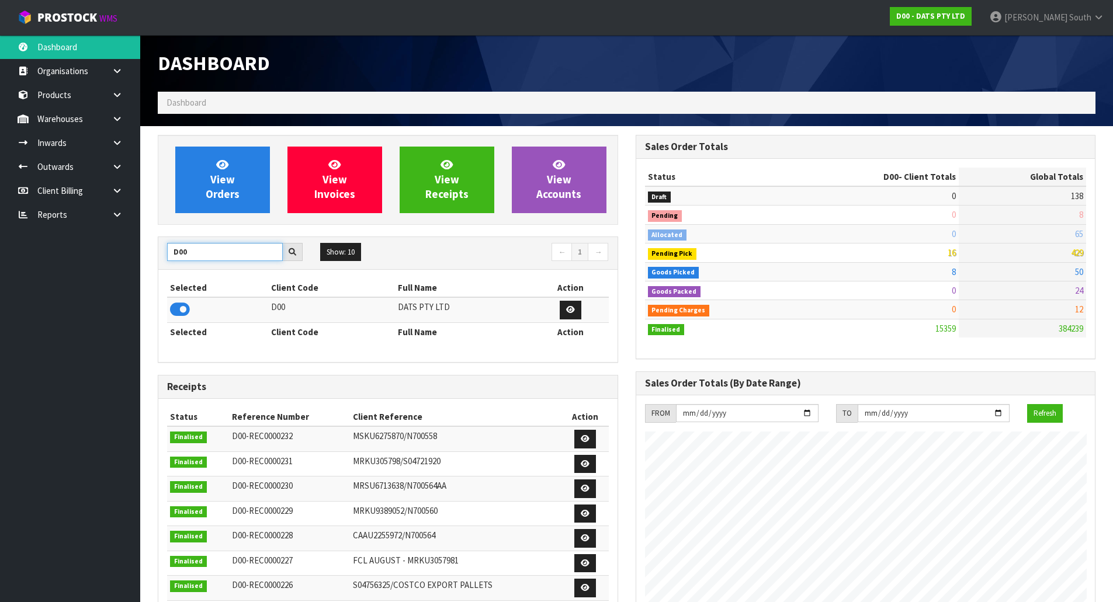
drag, startPoint x: 191, startPoint y: 255, endPoint x: 172, endPoint y: 245, distance: 21.7
click at [154, 246] on div "View Orders View Invoices View Receipts View Accounts D00 Show: 10 5 10 25 50 ←…" at bounding box center [388, 474] width 478 height 678
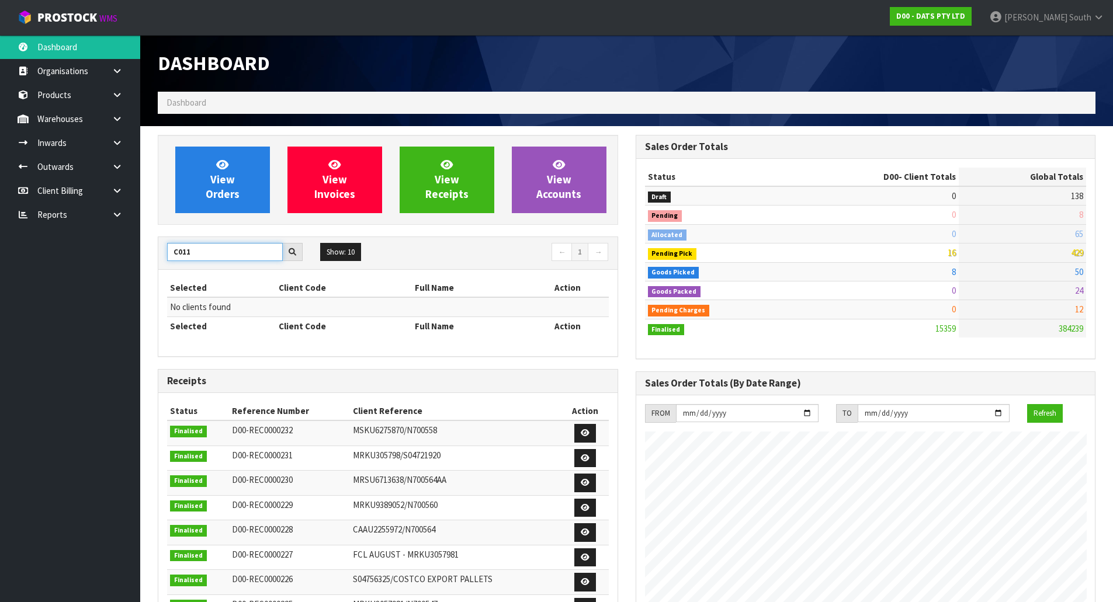
click at [180, 250] on input "C011" at bounding box center [225, 252] width 116 height 18
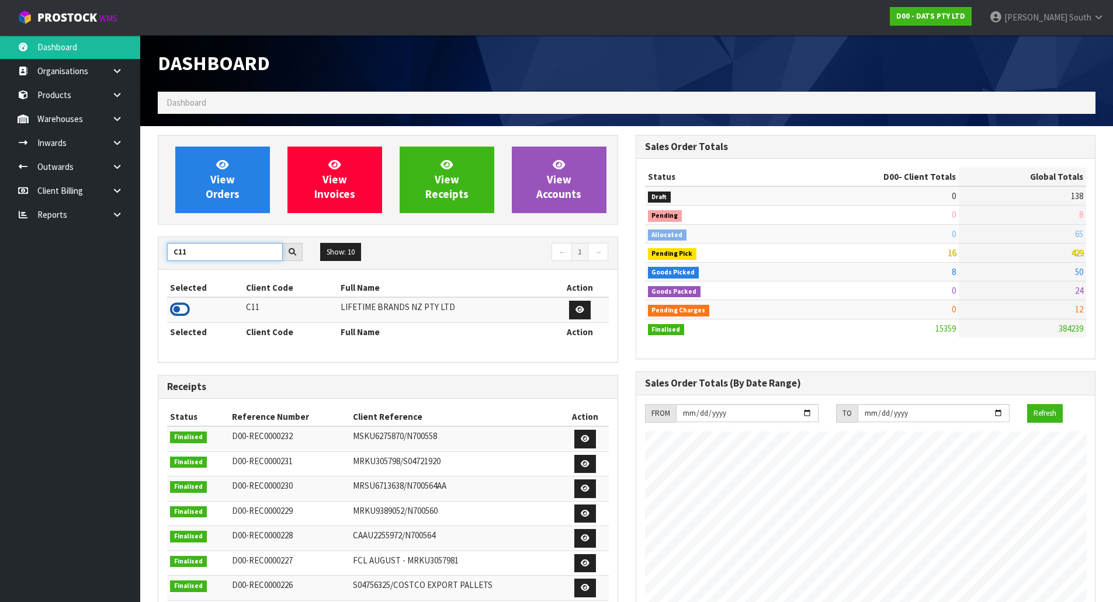
type input "C11"
click at [178, 310] on icon at bounding box center [180, 310] width 20 height 18
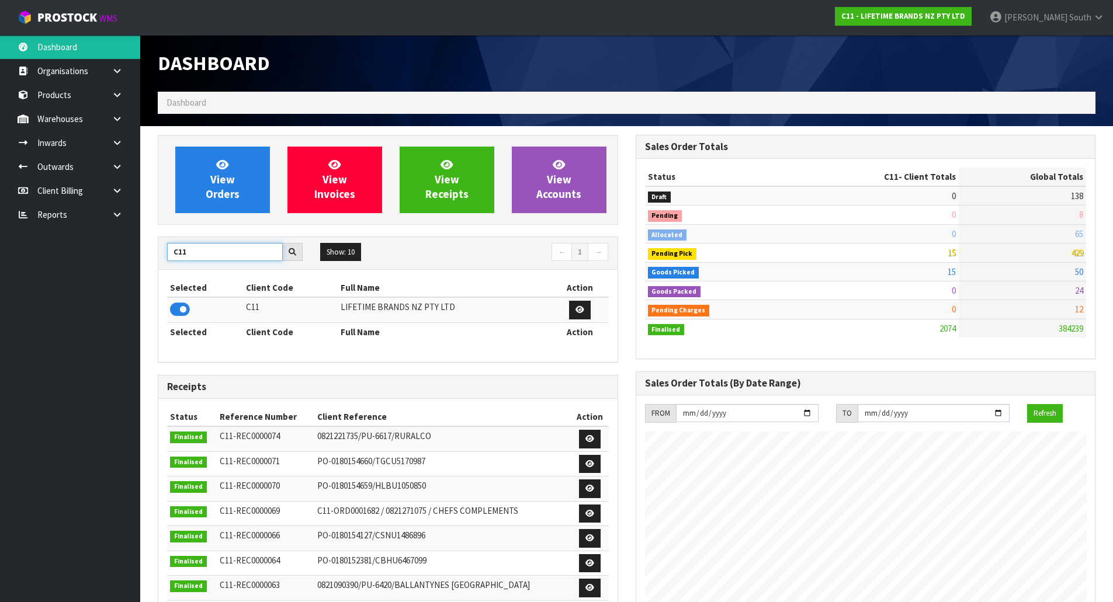
drag, startPoint x: 190, startPoint y: 255, endPoint x: 180, endPoint y: 252, distance: 10.4
click at [172, 252] on input "C11" at bounding box center [225, 252] width 116 height 18
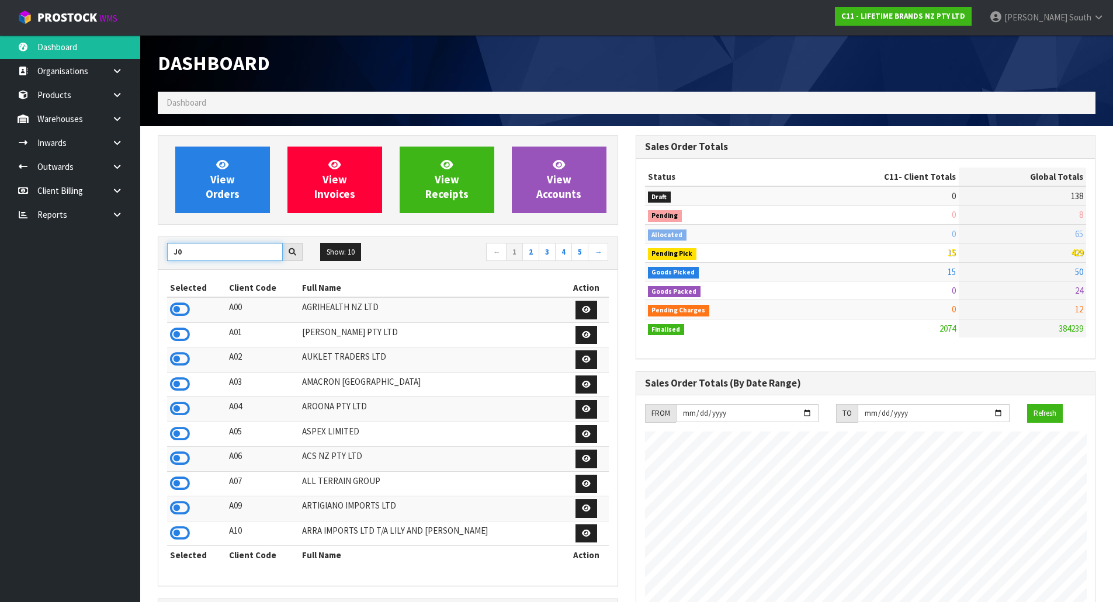
type input "J02"
click at [99, 305] on ul "Dashboard Organisations Clients Consignees Carriers Products Categories Serial …" at bounding box center [70, 318] width 140 height 567
click at [89, 301] on ul "Dashboard Organisations Clients Consignees Carriers Products Categories Serial …" at bounding box center [70, 318] width 140 height 567
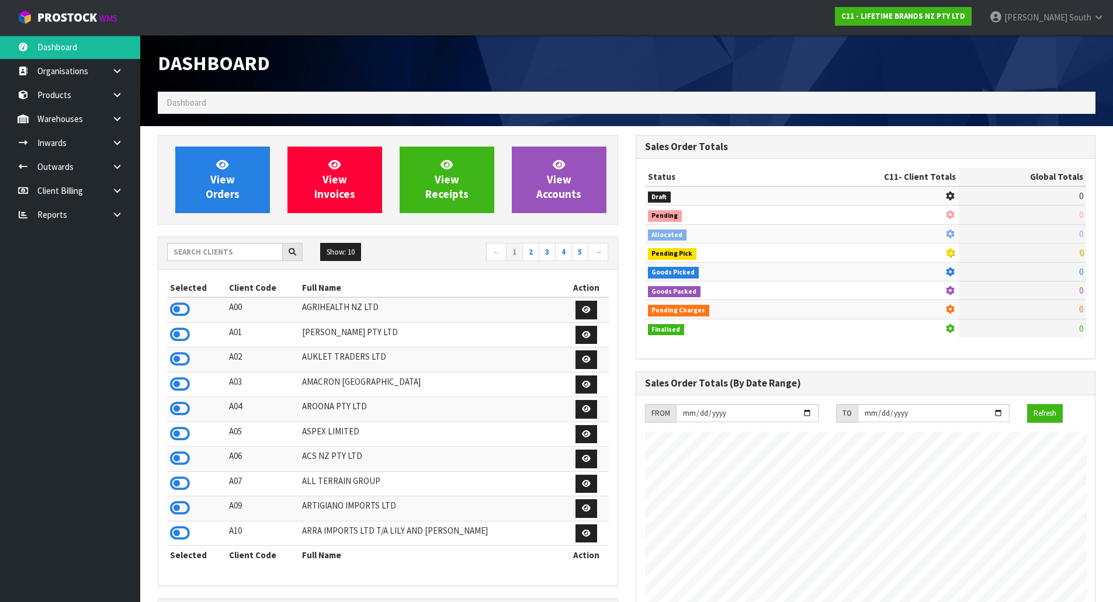
scroll to position [885, 477]
